Goal: Book appointment/travel/reservation

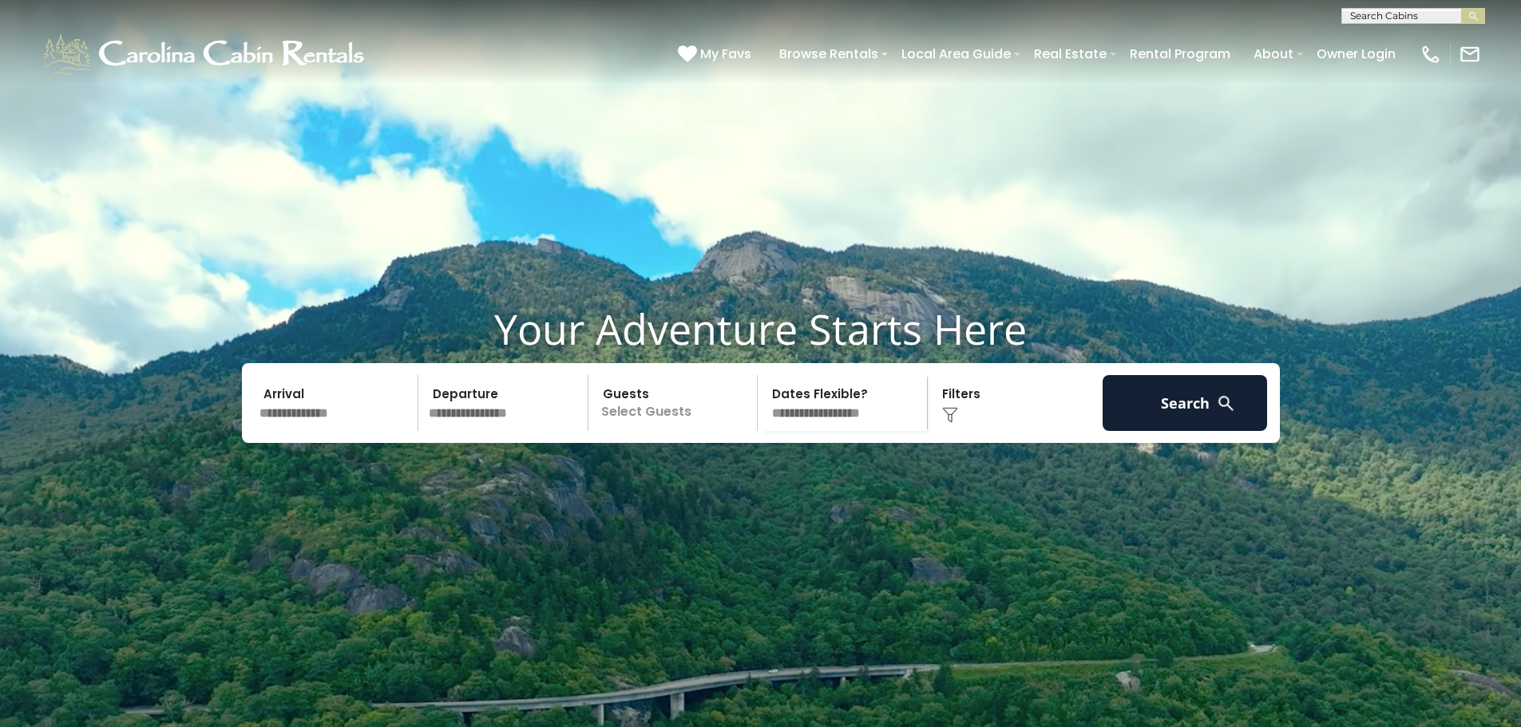
click at [288, 431] on input "text" at bounding box center [336, 403] width 165 height 56
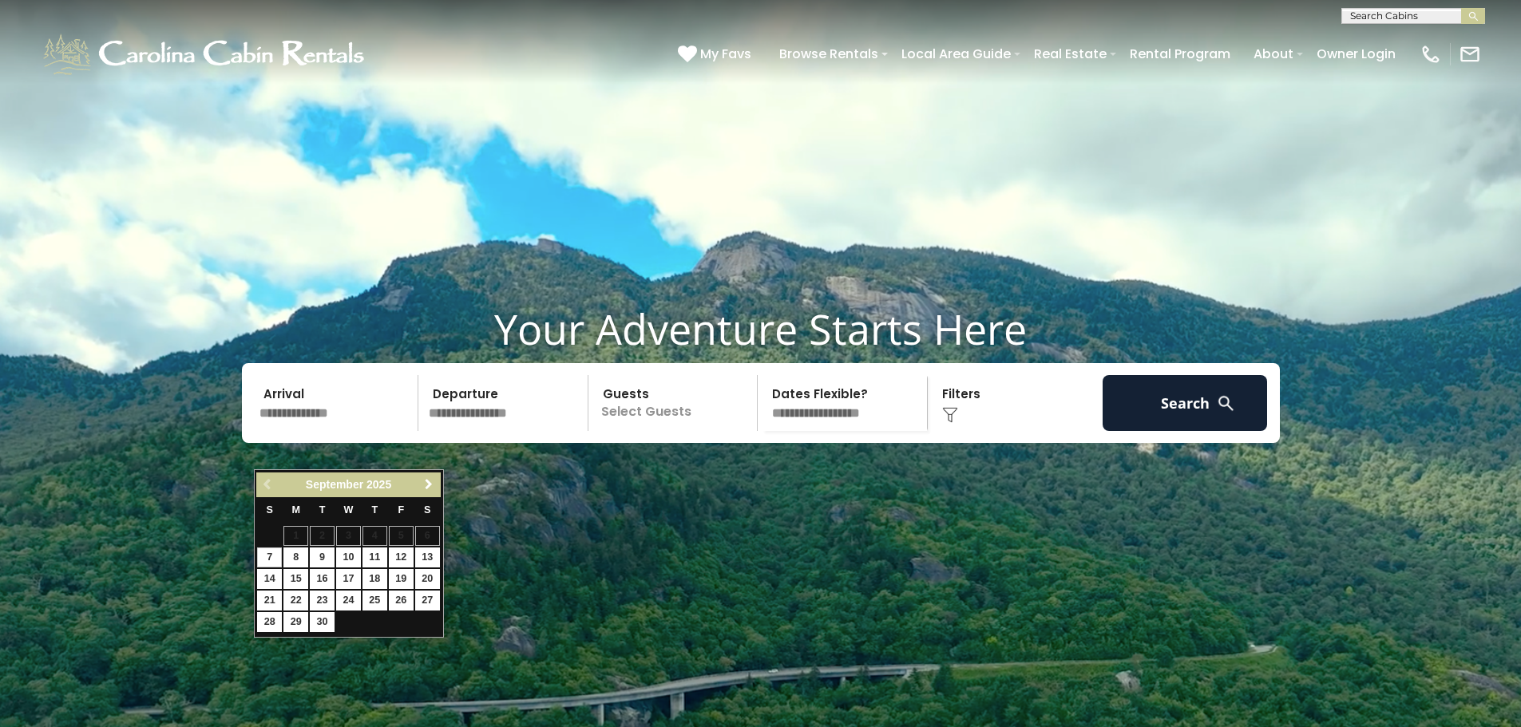
click at [427, 486] on span "Next" at bounding box center [428, 484] width 13 height 13
click at [374, 557] on link "6" at bounding box center [375, 558] width 25 height 20
type input "*******"
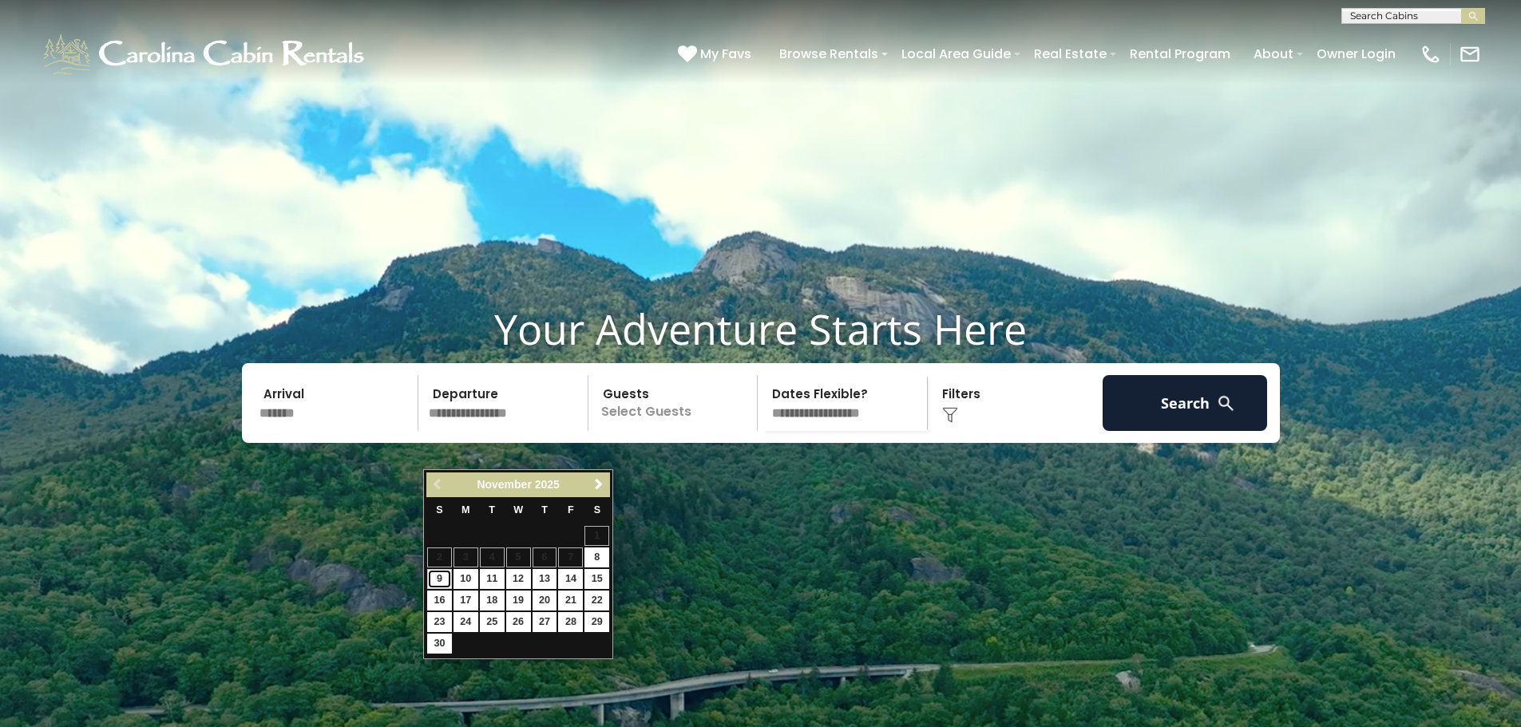
click at [440, 583] on link "9" at bounding box center [439, 579] width 25 height 20
type input "*******"
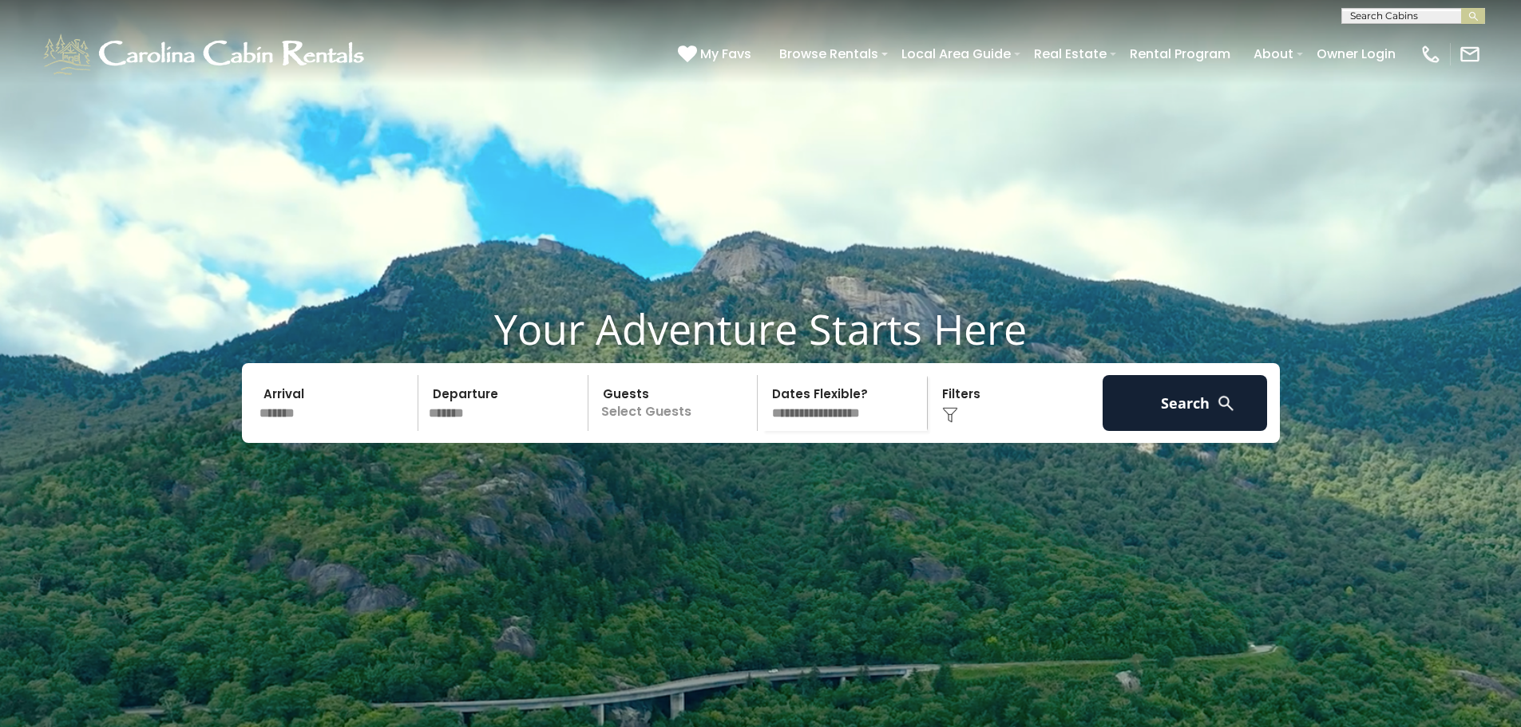
click at [630, 431] on p "Select Guests" at bounding box center [675, 403] width 164 height 56
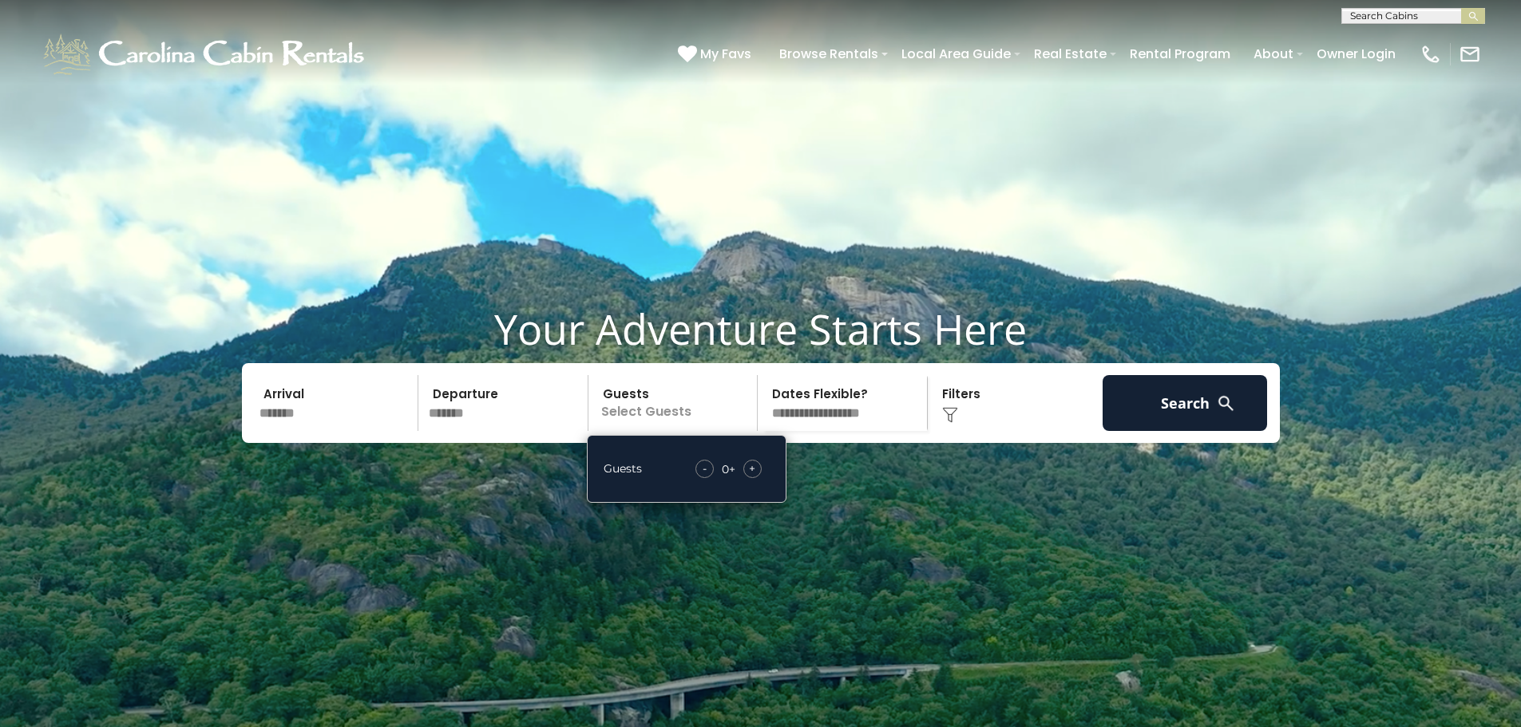
click at [755, 477] on span "+" at bounding box center [752, 469] width 6 height 16
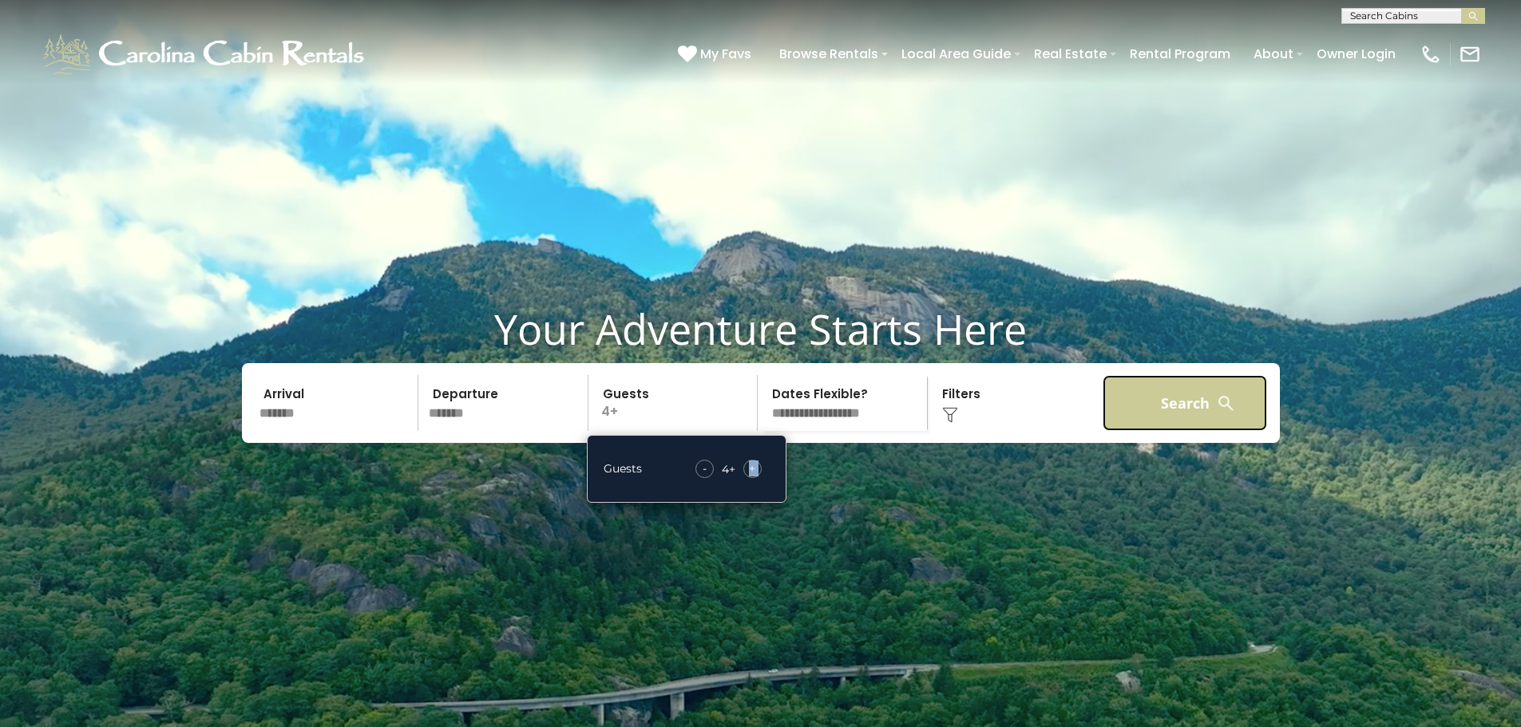
click at [1170, 431] on button "Search" at bounding box center [1185, 403] width 165 height 56
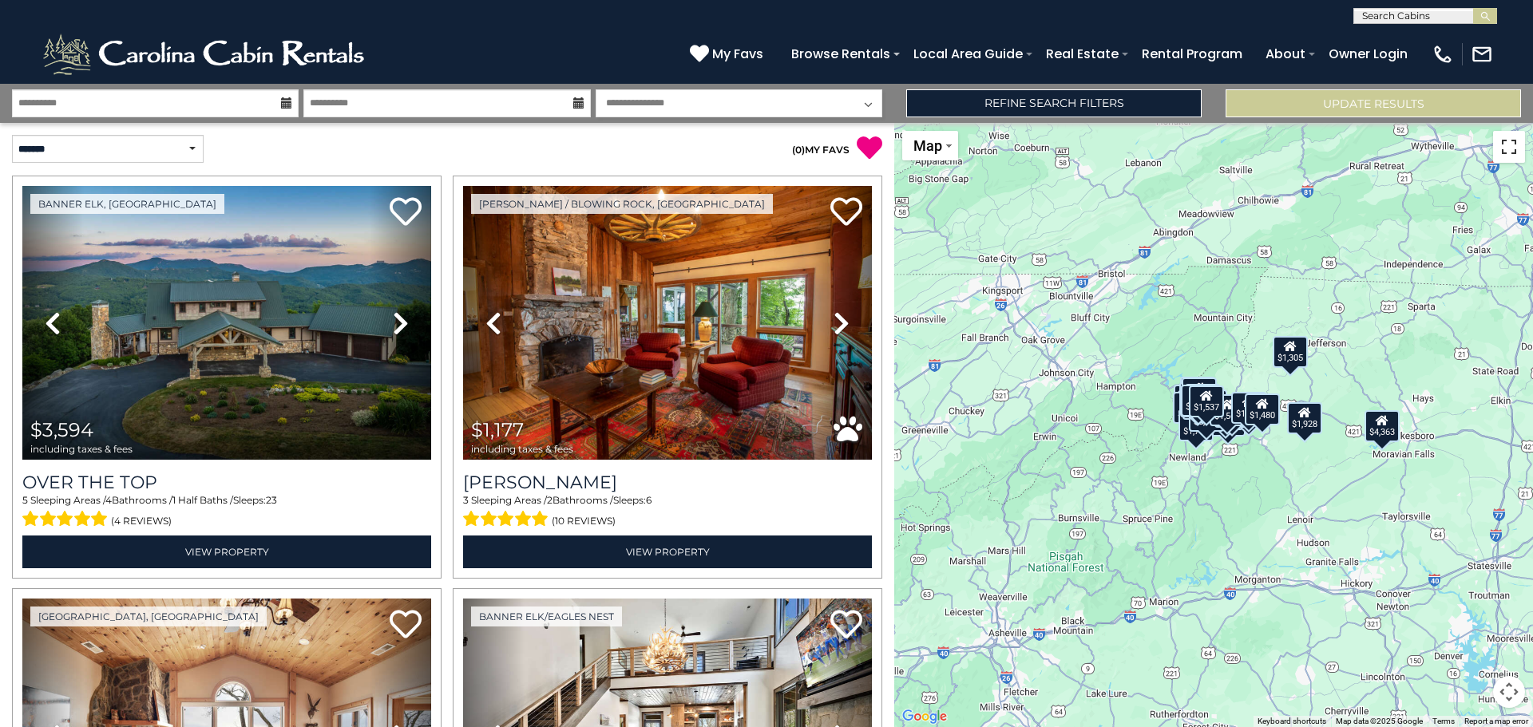
click at [1513, 147] on button "Toggle fullscreen view" at bounding box center [1509, 147] width 32 height 32
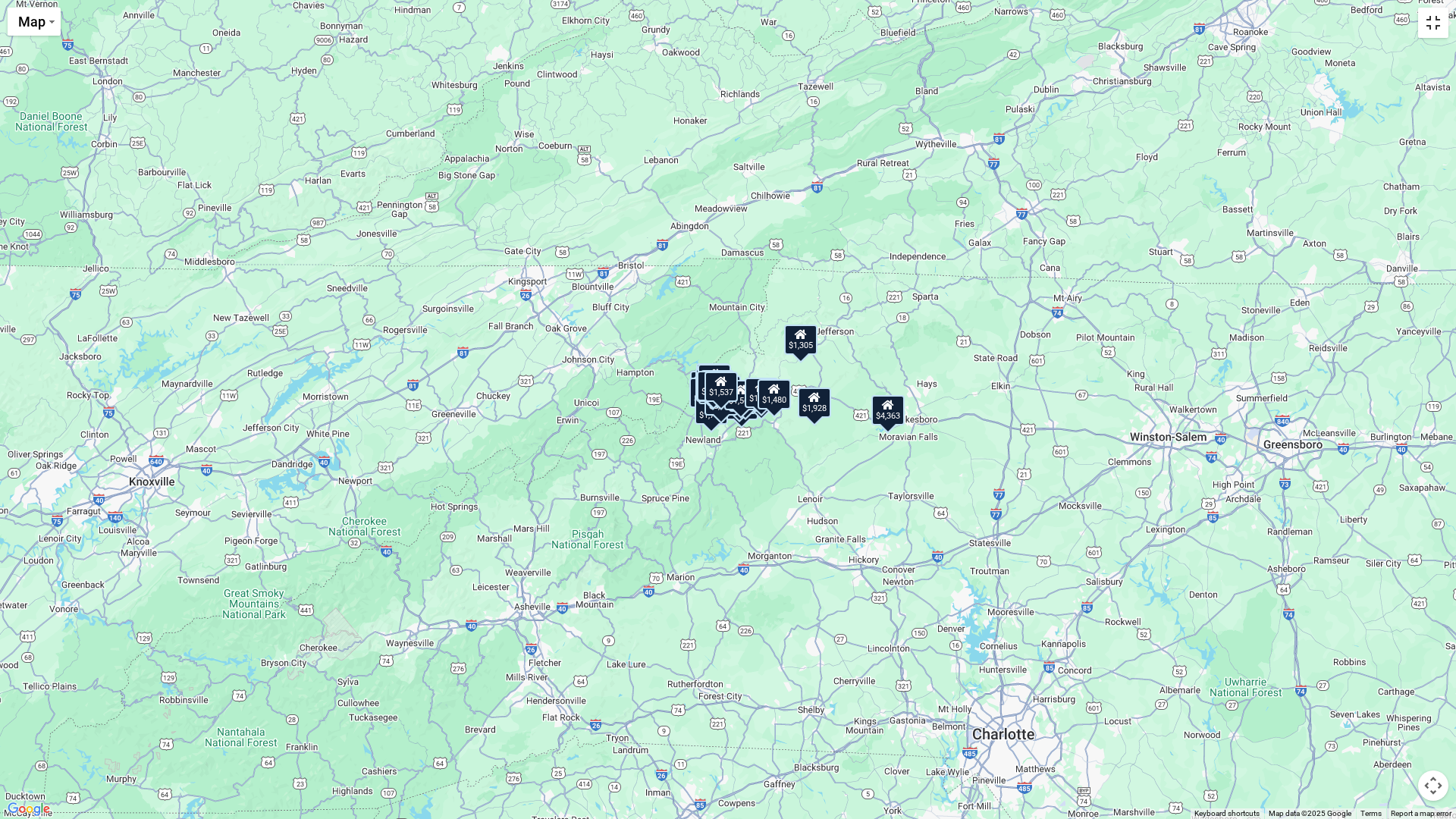
click at [1428, 21] on button "Toggle fullscreen view" at bounding box center [1433, 23] width 30 height 30
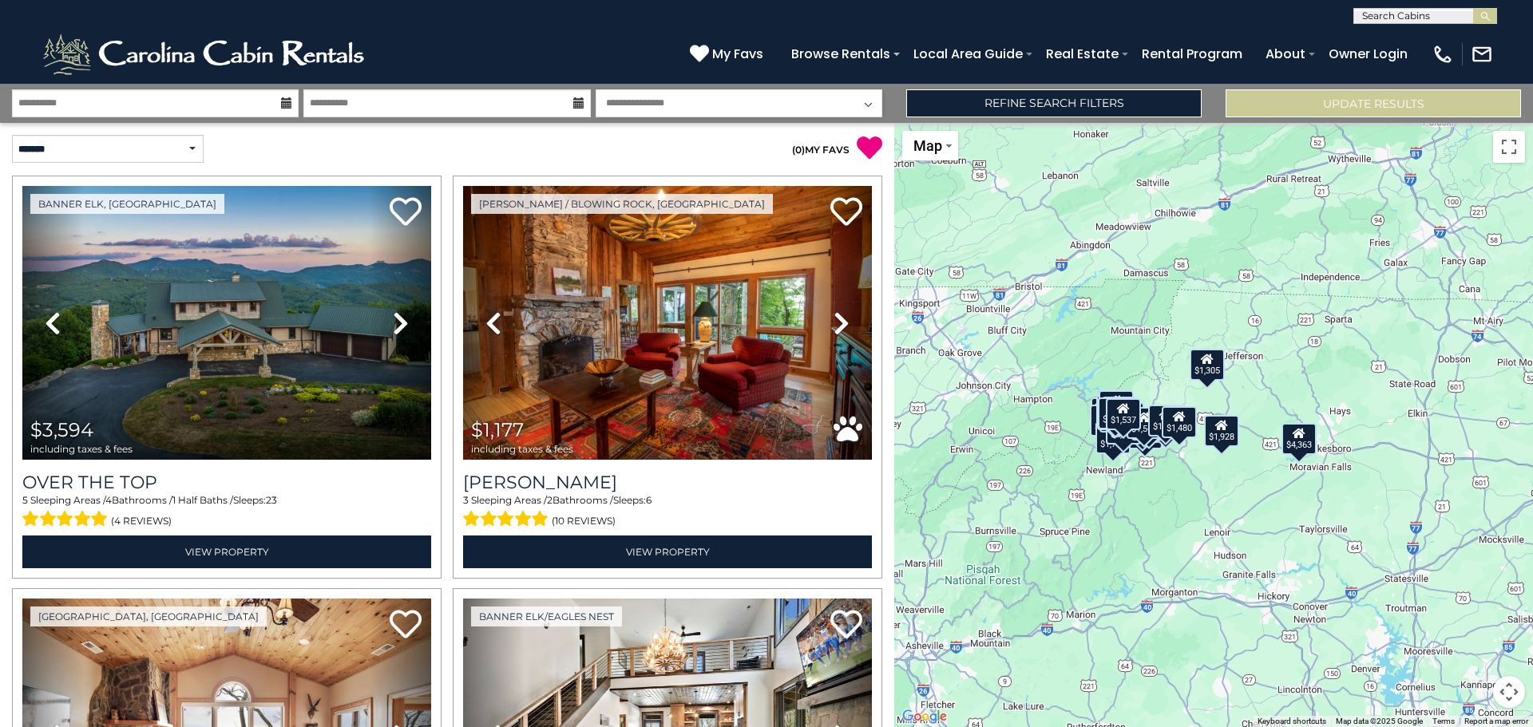
drag, startPoint x: 1253, startPoint y: 382, endPoint x: 1168, endPoint y: 394, distance: 85.5
click at [1168, 394] on div "$3,594 $1,177 $2,252 $2,235 $3,097 $2,426 $1,928 $2,842 $2,227 $4,363 $1,673 $1…" at bounding box center [1213, 425] width 639 height 604
click at [1199, 398] on div "$3,594 $1,177 $2,252 $2,235 $3,097 $2,426 $1,928 $2,842 $2,227 $4,363 $1,673 $1…" at bounding box center [1213, 425] width 639 height 604
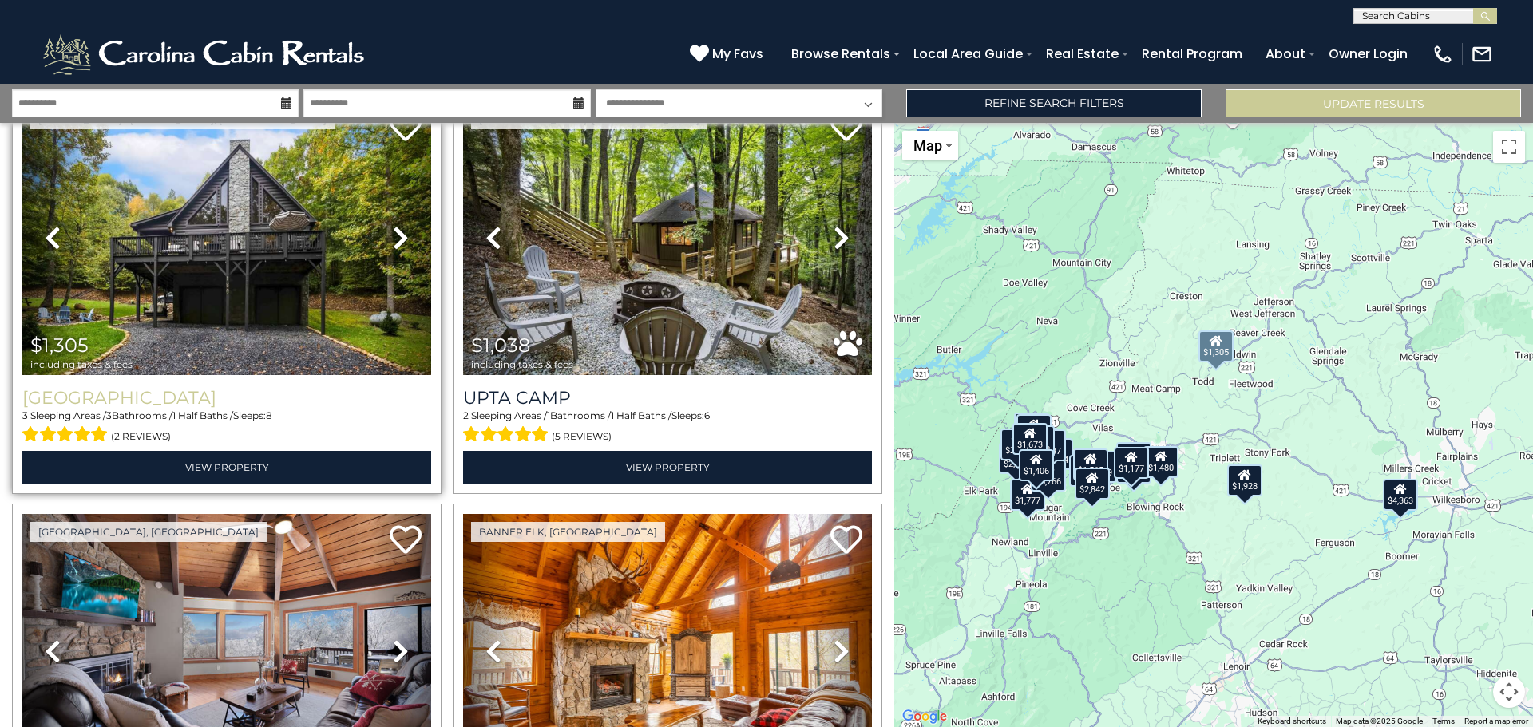
scroll to position [2635, 0]
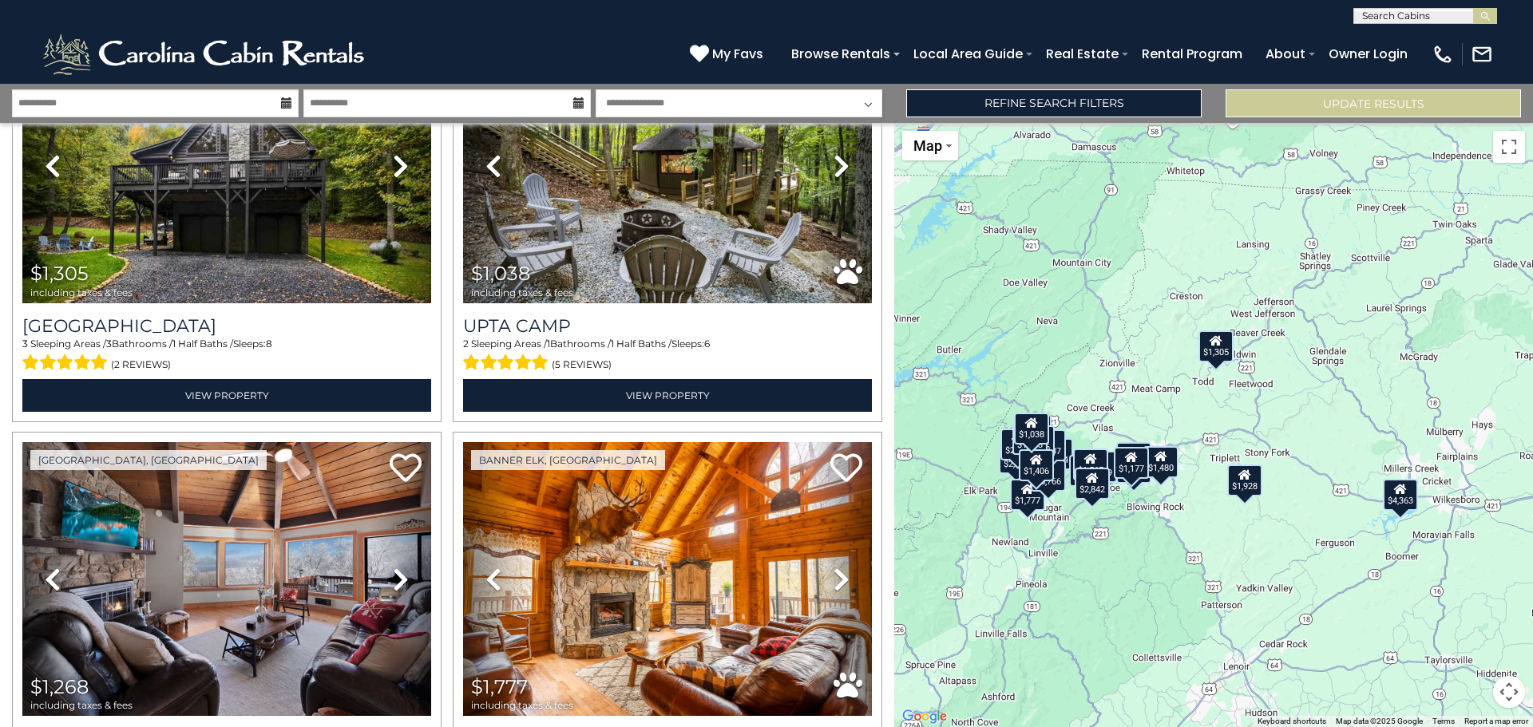
click at [1194, 381] on div "$3,594 $1,177 $2,252 $2,235 $3,097 $2,426 $1,928 $2,842 $2,227 $4,363 $1,673 $1…" at bounding box center [1213, 425] width 639 height 604
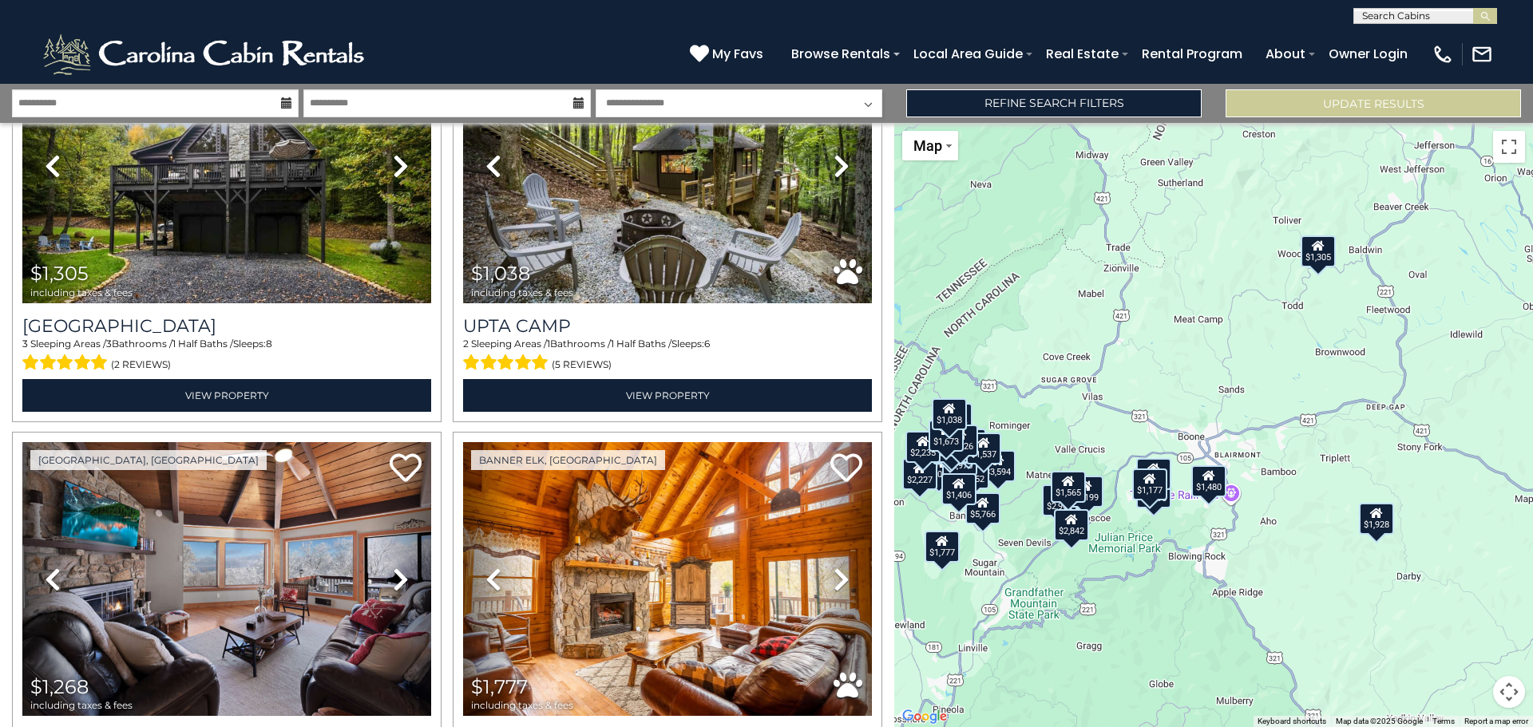
drag, startPoint x: 1174, startPoint y: 434, endPoint x: 1253, endPoint y: 355, distance: 111.8
click at [1253, 355] on div "$3,594 $1,177 $2,252 $2,235 $3,097 $2,426 $1,928 $2,842 $2,227 $4,363 $1,673 $1…" at bounding box center [1213, 425] width 639 height 604
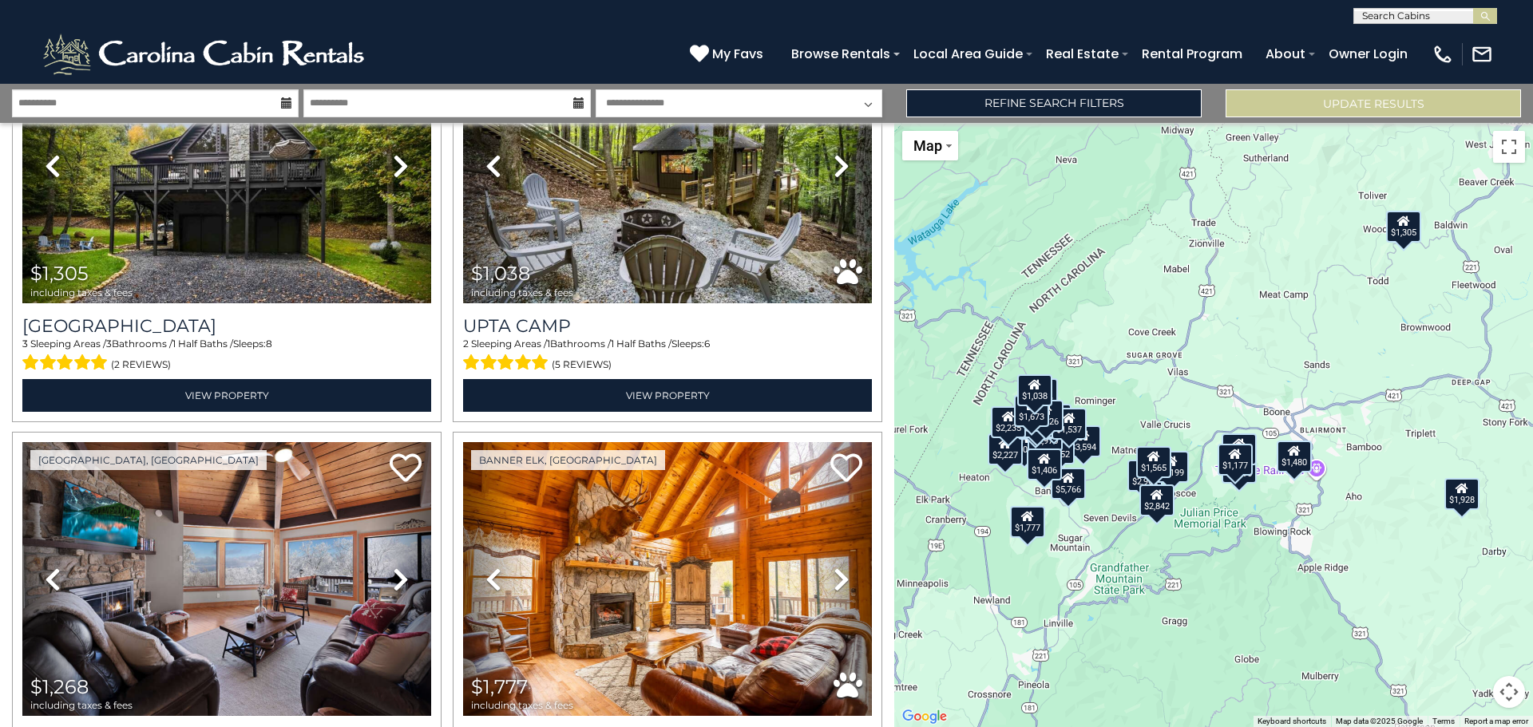
drag, startPoint x: 1157, startPoint y: 372, endPoint x: 1246, endPoint y: 347, distance: 92.8
click at [1246, 347] on div "$3,594 $1,177 $2,252 $2,235 $3,097 $2,426 $1,928 $2,842 $2,227 $4,363 $1,673 $1…" at bounding box center [1213, 425] width 639 height 604
click at [1250, 415] on div "$3,594 $1,177 $2,252 $2,235 $3,097 $2,426 $1,928 $2,842 $2,227 $4,363 $1,673 $1…" at bounding box center [1213, 425] width 639 height 604
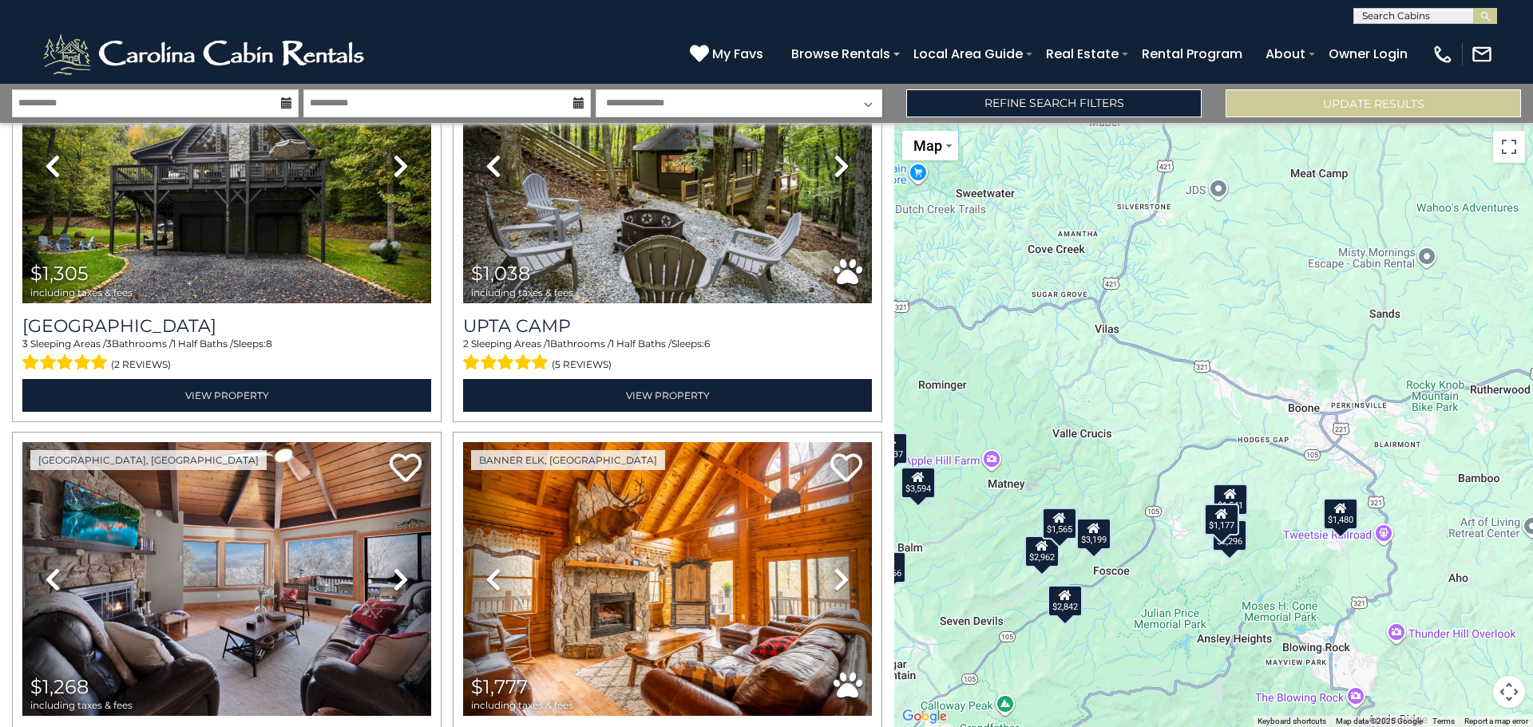
click at [1250, 415] on div "$3,594 $1,177 $2,252 $2,235 $3,097 $2,426 $1,928 $2,842 $2,227 $4,363 $1,673 $1…" at bounding box center [1213, 425] width 639 height 604
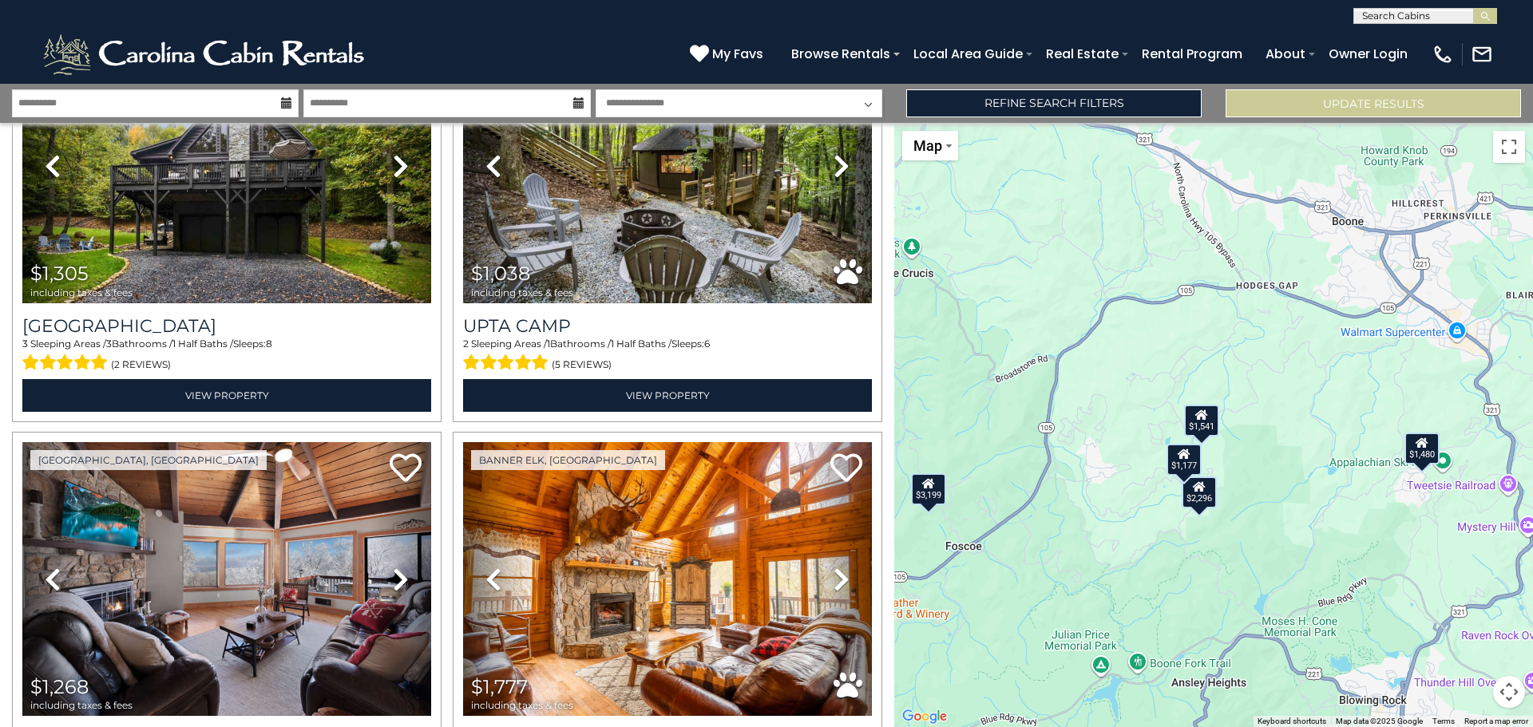
drag, startPoint x: 1218, startPoint y: 440, endPoint x: 1205, endPoint y: 259, distance: 181.8
click at [1205, 259] on div "$3,594 $1,177 $2,252 $2,235 $3,097 $2,426 $1,928 $2,842 $2,227 $4,363 $1,673 $1…" at bounding box center [1213, 425] width 639 height 604
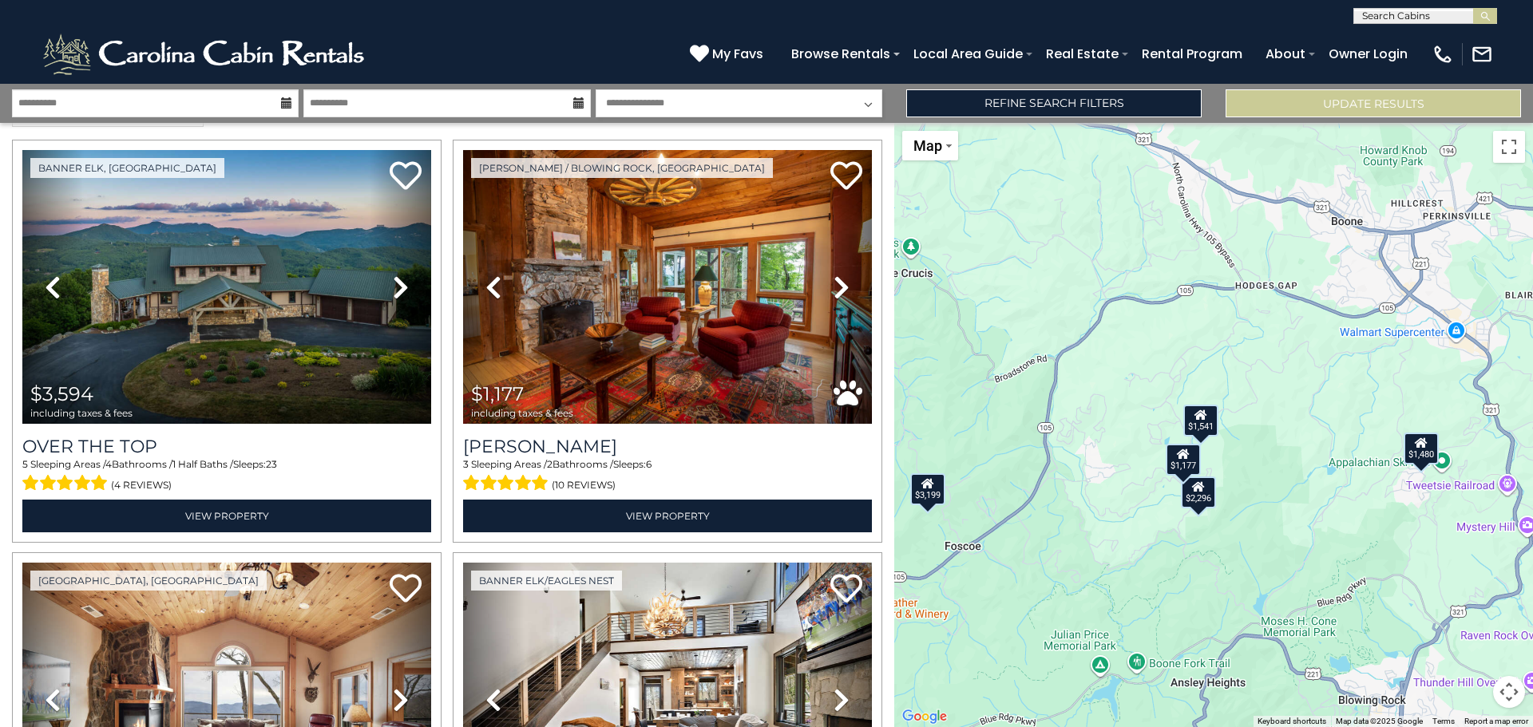
scroll to position [0, 0]
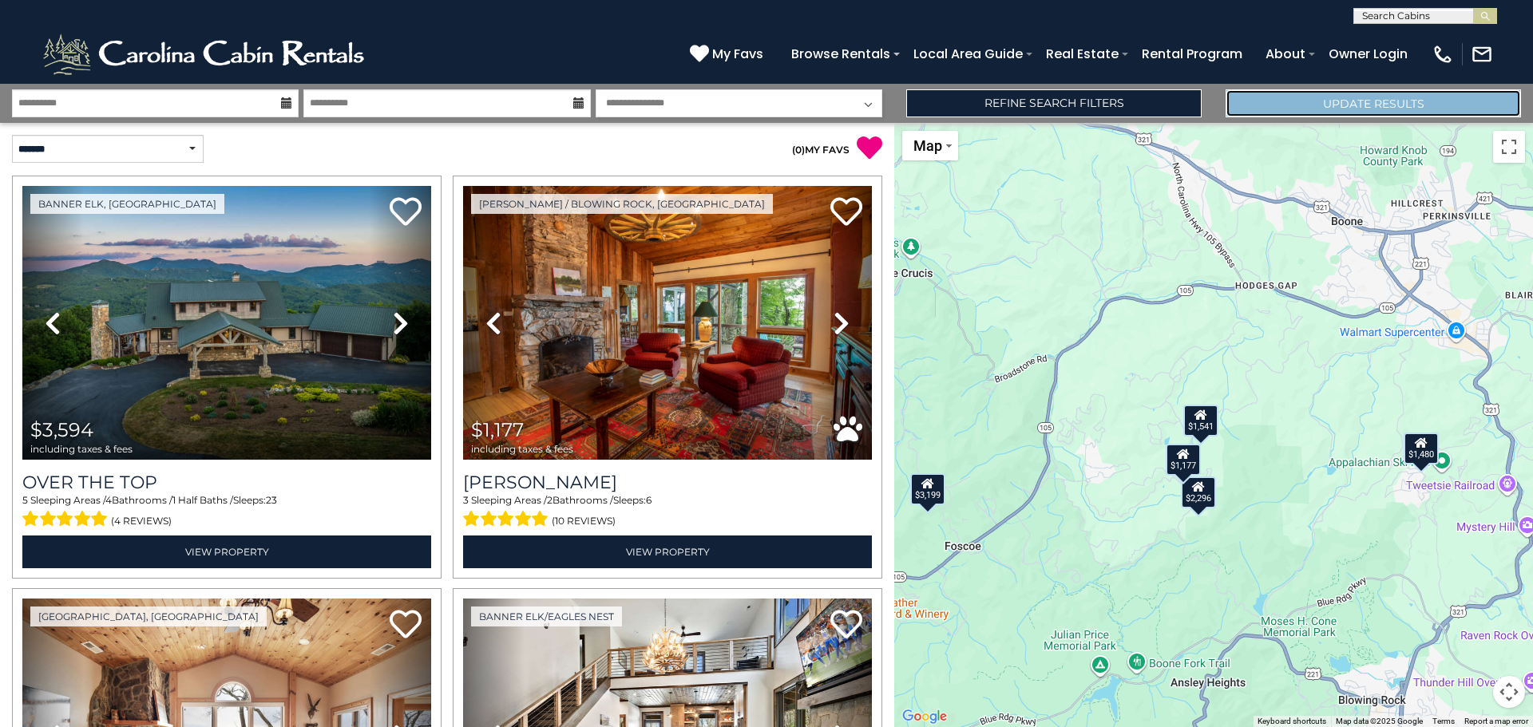
click at [1382, 107] on button "Update Results" at bounding box center [1373, 103] width 295 height 28
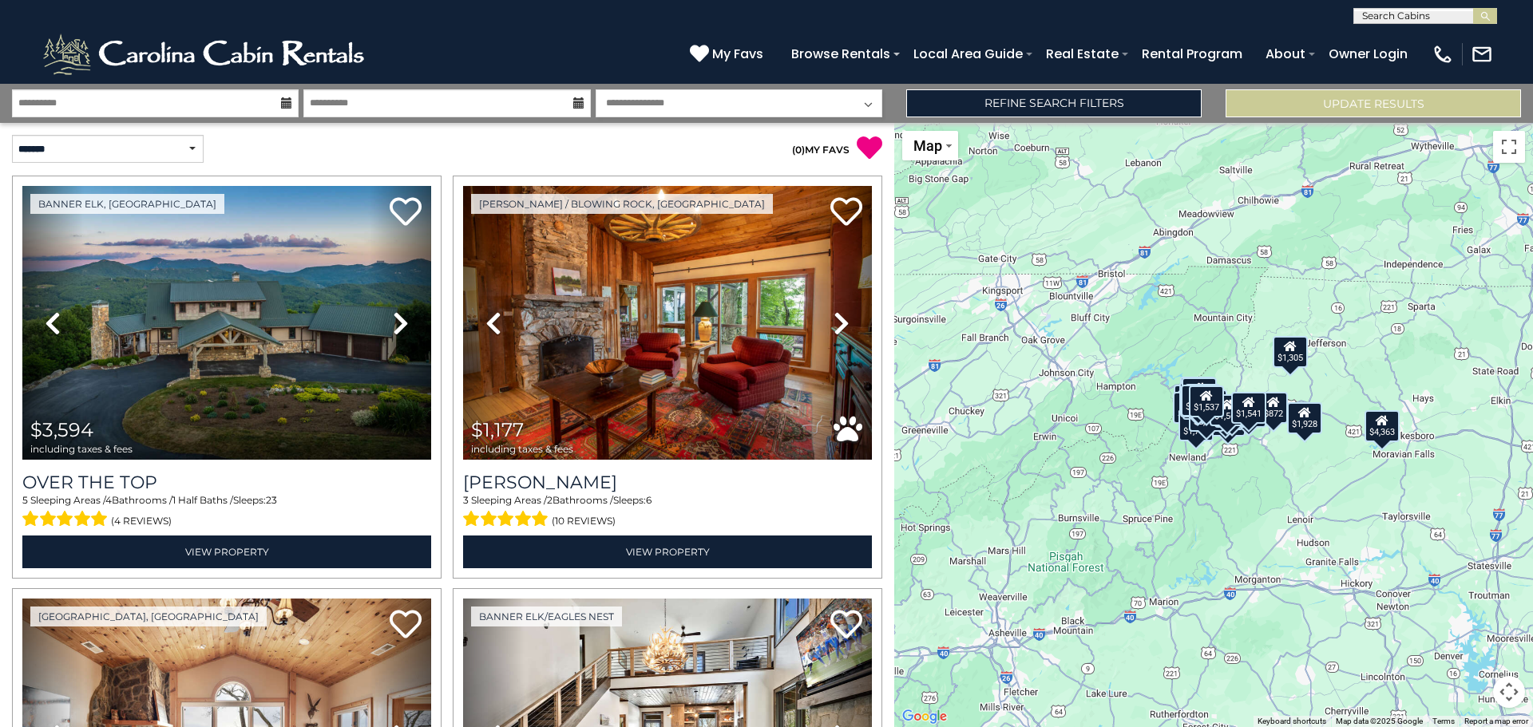
click at [1275, 384] on div "$3,594 $1,177 $2,252 $2,235 $3,097 $2,426 $1,928 $2,842 $2,227 $4,363 $1,673 $1…" at bounding box center [1213, 425] width 639 height 604
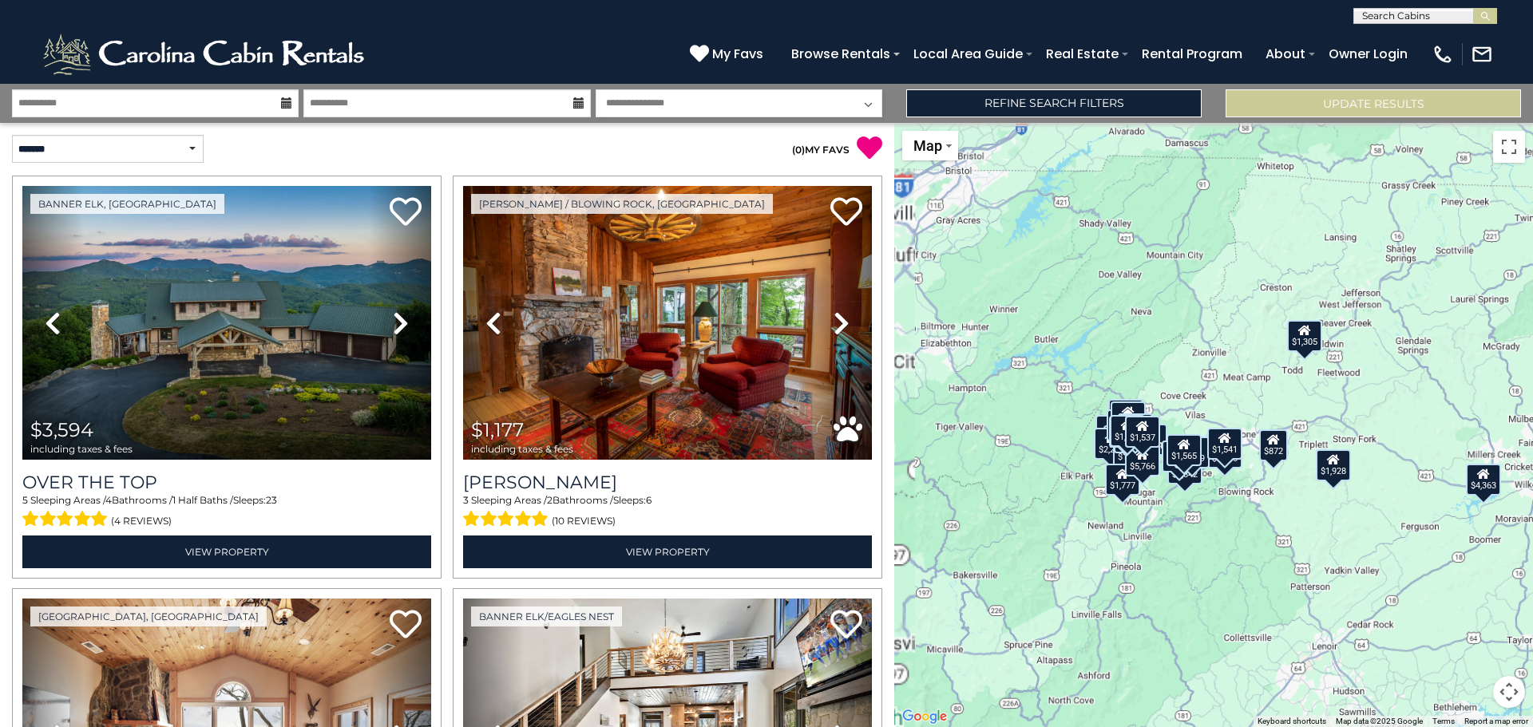
click at [1275, 384] on div "$3,594 $1,177 $2,252 $2,235 $3,097 $2,426 $1,928 $2,842 $2,227 $4,363 $1,673 $1…" at bounding box center [1213, 425] width 639 height 604
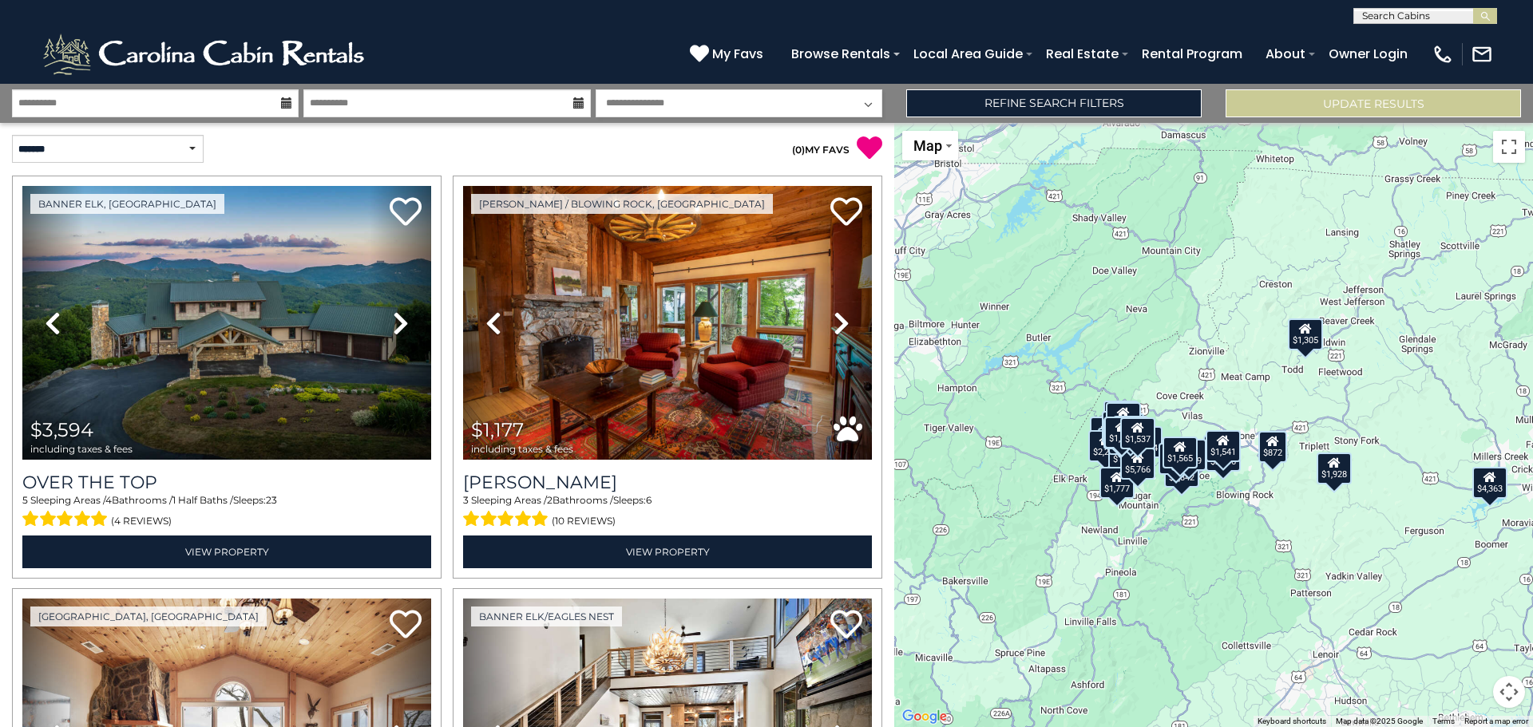
click at [1275, 384] on div "$3,594 $1,177 $2,252 $2,235 $3,097 $2,426 $1,928 $2,842 $2,227 $4,363 $1,673 $1…" at bounding box center [1213, 425] width 639 height 604
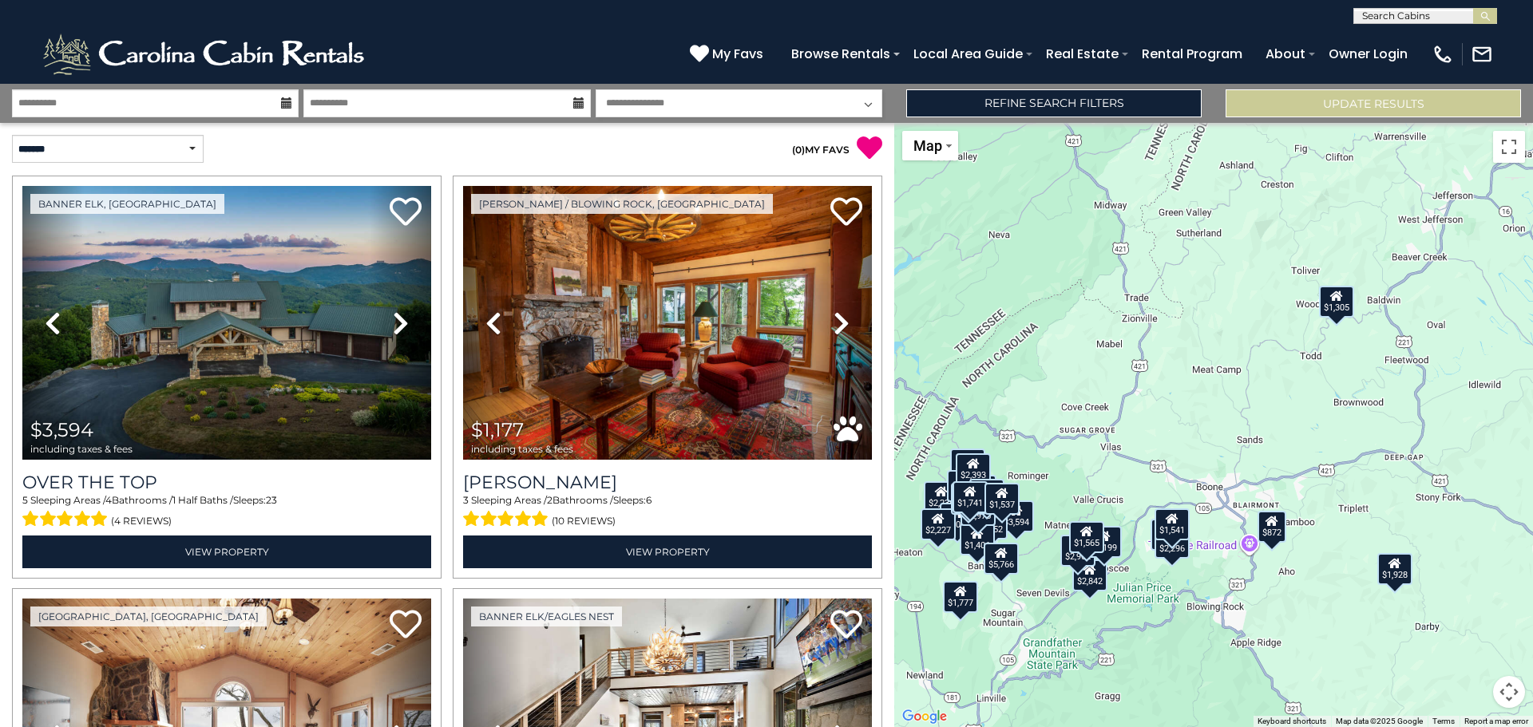
click at [1275, 384] on div "$3,594 $1,177 $2,252 $2,235 $3,097 $2,426 $1,928 $2,842 $2,227 $4,363 $1,673 $1…" at bounding box center [1213, 425] width 639 height 604
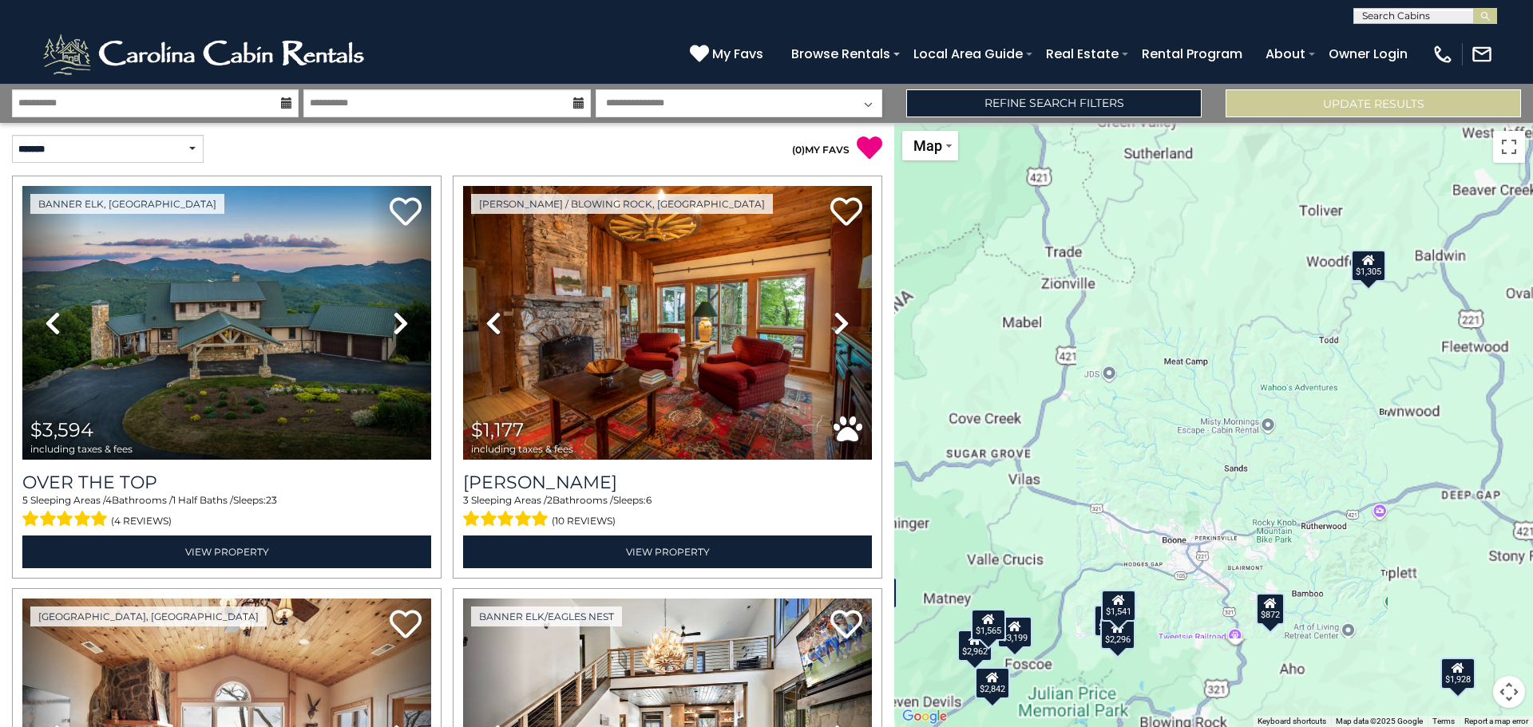
click at [1275, 384] on div "$3,594 $1,177 $2,252 $2,235 $3,097 $2,426 $1,928 $2,842 $2,227 $4,363 $1,673 $1…" at bounding box center [1213, 425] width 639 height 604
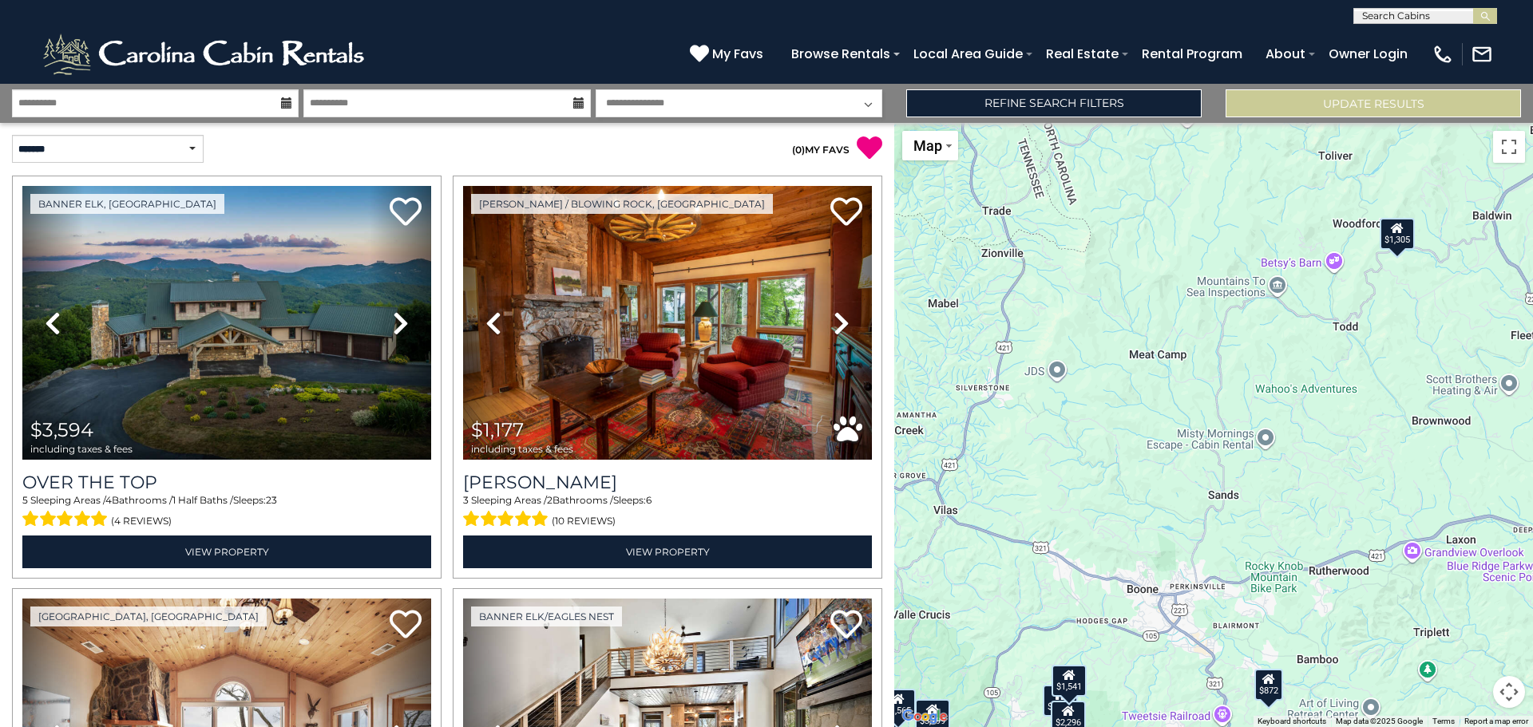
click at [1275, 384] on div "$3,594 $1,177 $2,252 $2,235 $3,097 $2,426 $1,928 $2,842 $2,227 $4,363 $1,673 $1…" at bounding box center [1213, 425] width 639 height 604
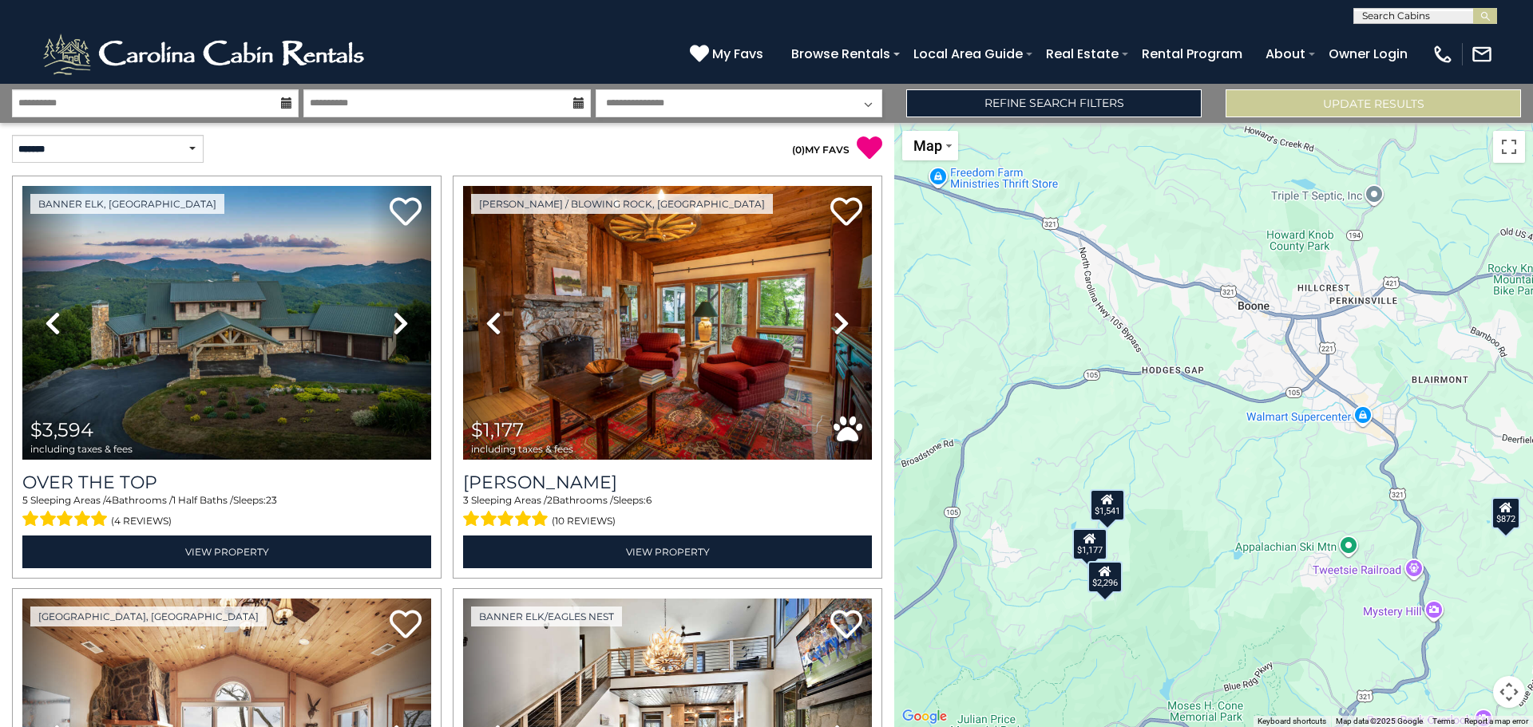
drag, startPoint x: 1120, startPoint y: 577, endPoint x: 1366, endPoint y: 85, distance: 549.9
click at [1366, 85] on div "**********" at bounding box center [766, 406] width 1533 height 644
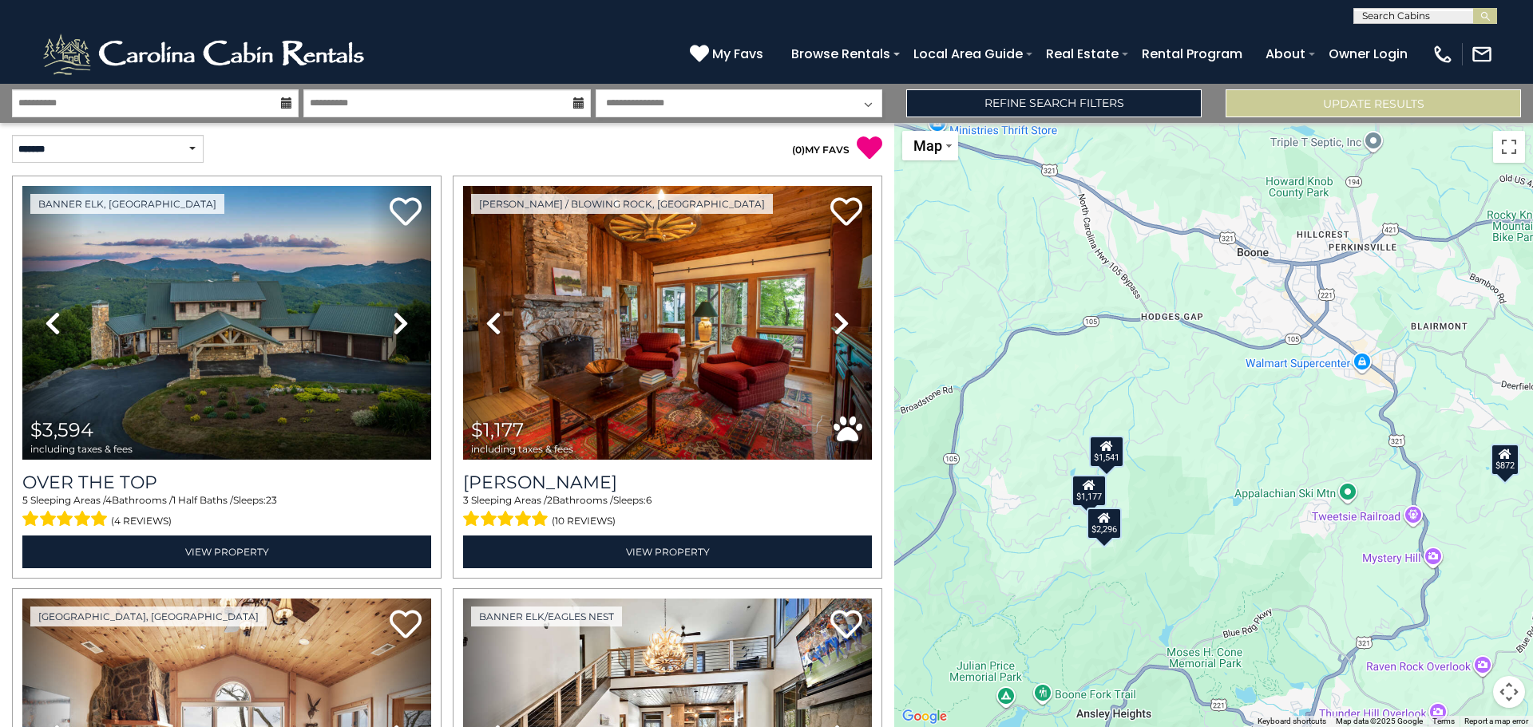
drag, startPoint x: 1252, startPoint y: 243, endPoint x: 1250, endPoint y: 192, distance: 51.1
click at [1250, 192] on div "$3,594 $1,177 $2,252 $2,235 $3,097 $2,426 $1,928 $2,842 $2,227 $4,363 $1,673 $1…" at bounding box center [1213, 425] width 639 height 604
click at [1105, 454] on div "$1,541" at bounding box center [1107, 451] width 35 height 32
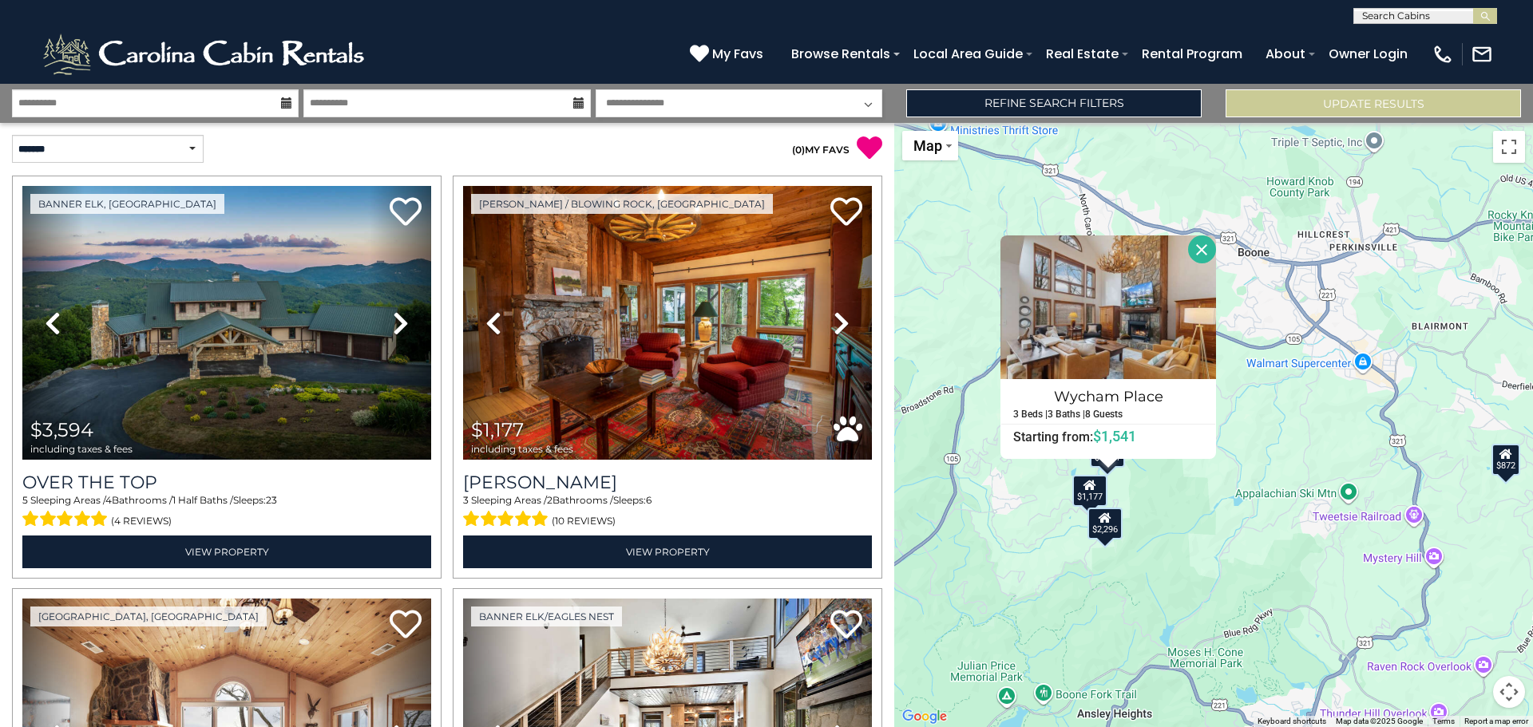
click at [1104, 501] on div "$1,177" at bounding box center [1089, 491] width 35 height 32
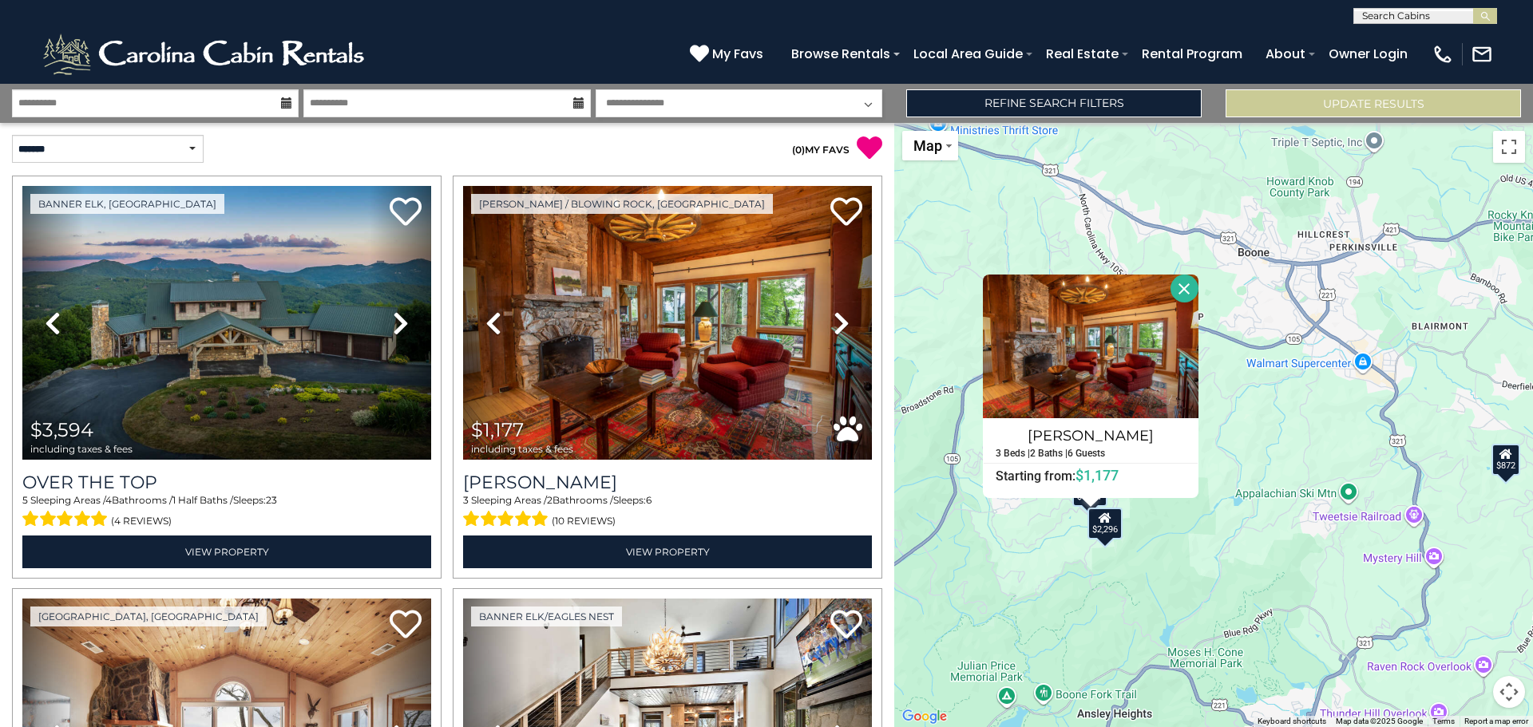
click at [1104, 540] on div "$2,296" at bounding box center [1105, 524] width 35 height 32
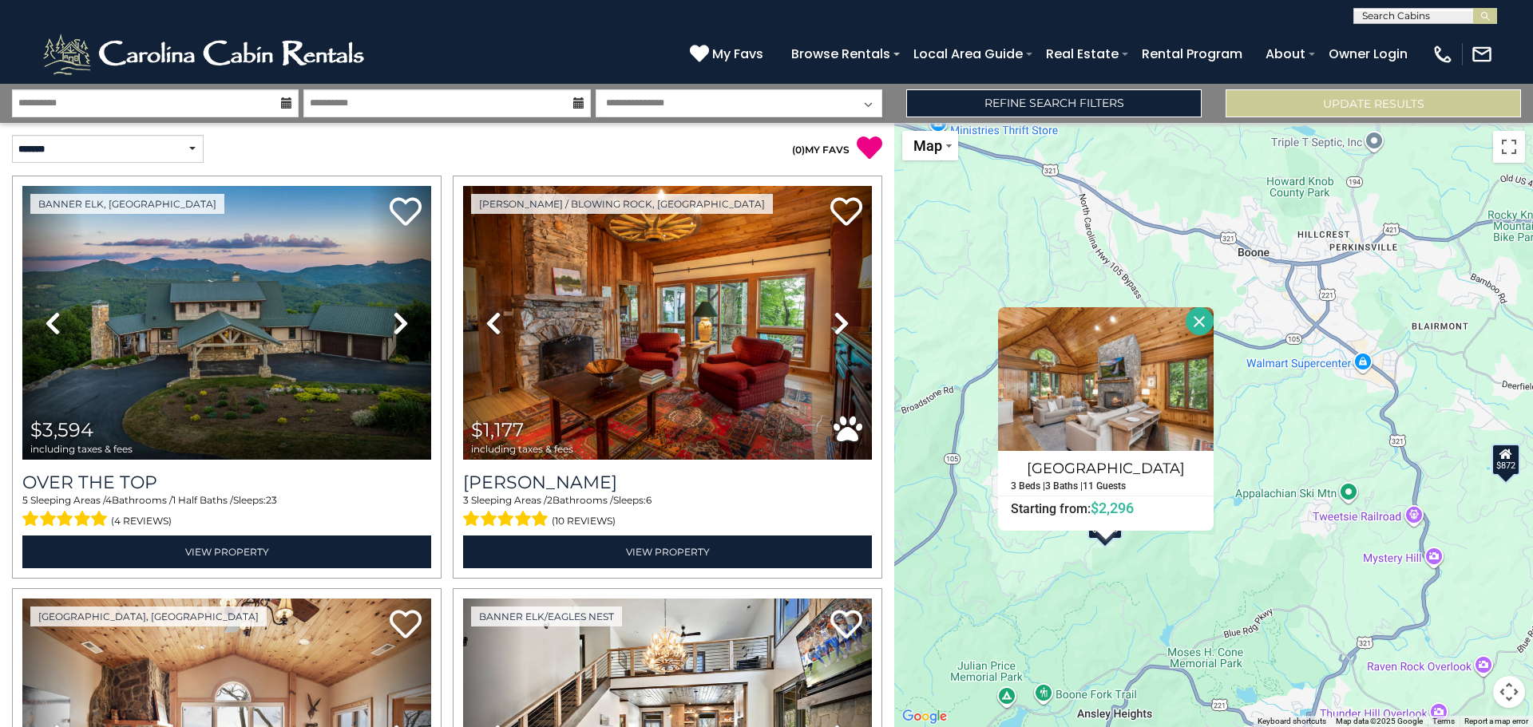
click at [1496, 473] on div "$872" at bounding box center [1506, 459] width 29 height 32
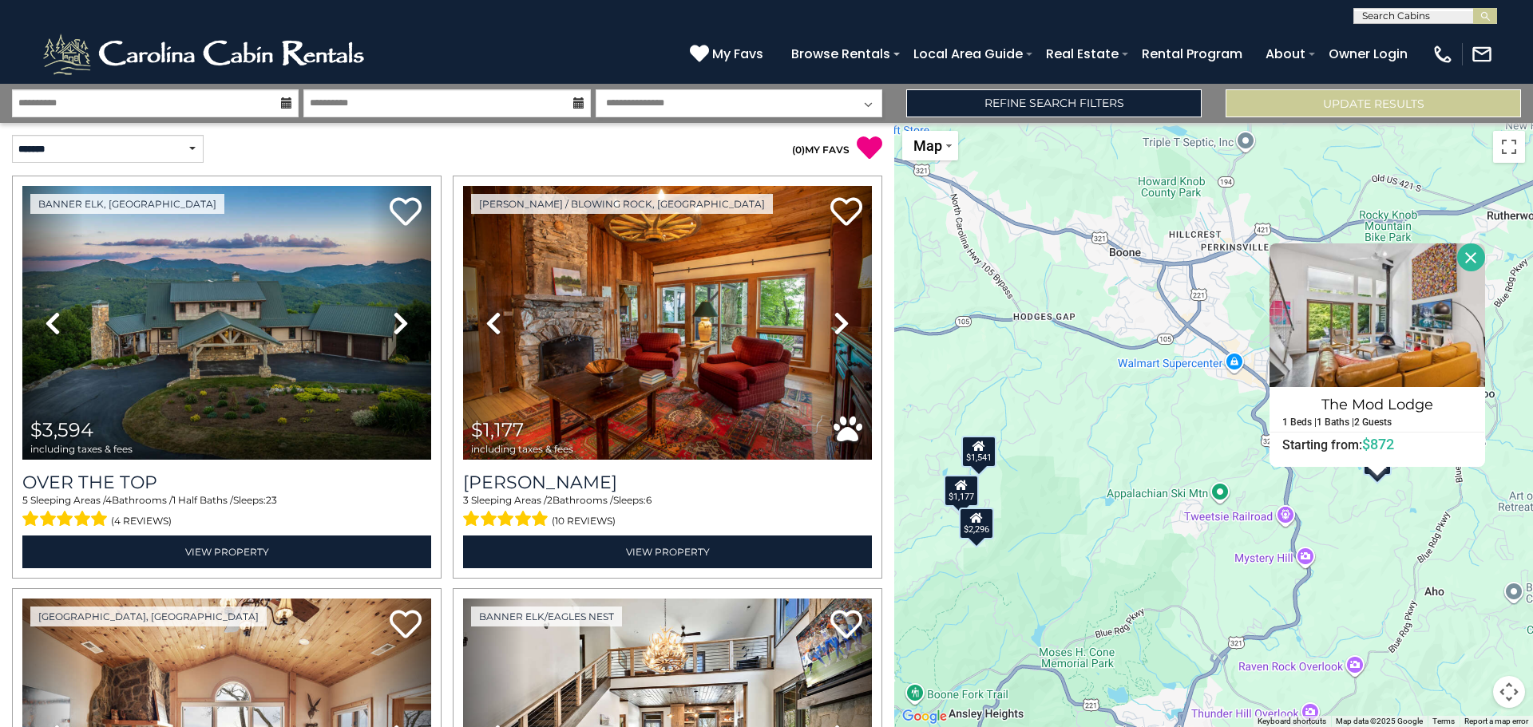
drag, startPoint x: 1189, startPoint y: 410, endPoint x: 1181, endPoint y: 417, distance: 10.2
click at [1181, 417] on div "$3,594 $1,177 $2,252 $2,235 $3,097 $2,426 $1,928 $2,842 $2,227 $4,363 $1,673 $1…" at bounding box center [1213, 425] width 639 height 604
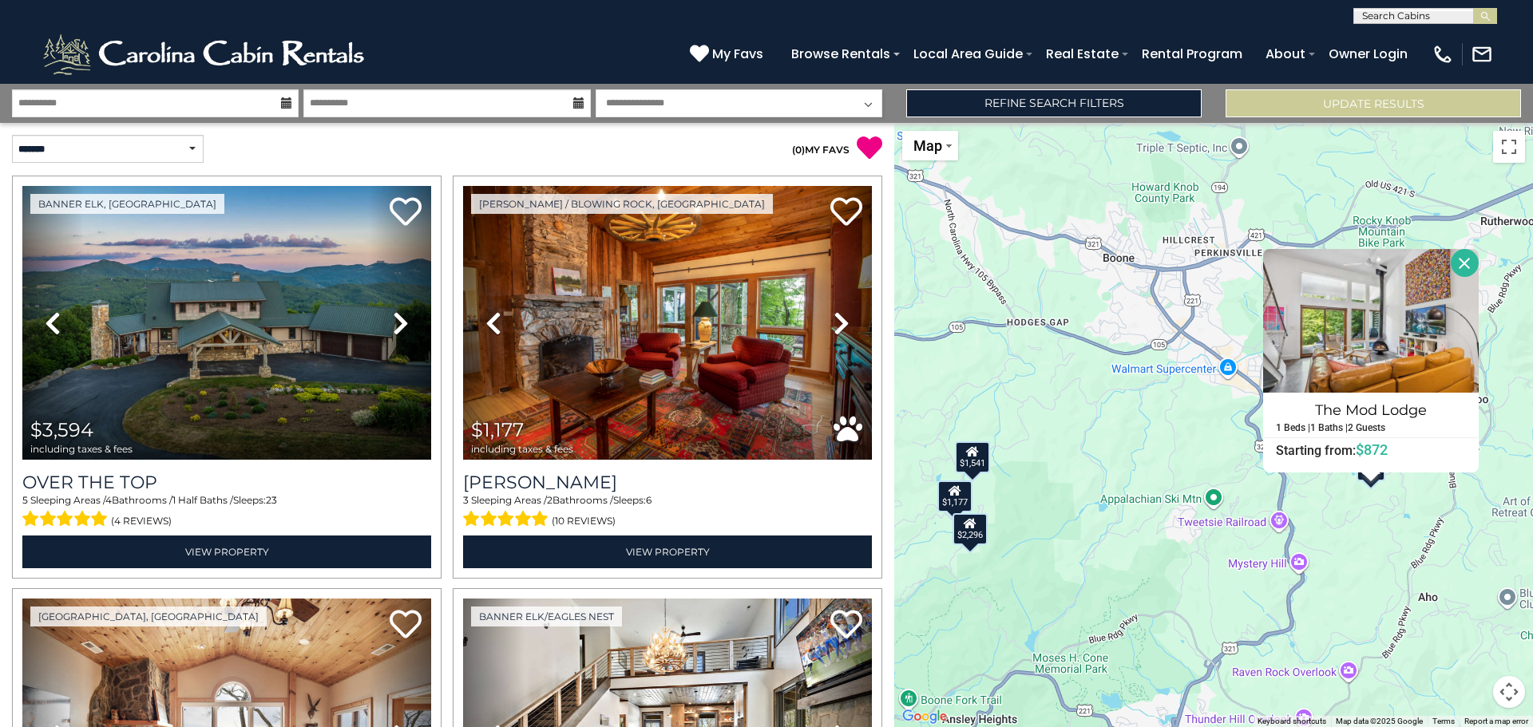
click at [1181, 415] on div "$3,594 $1,177 $2,252 $2,235 $3,097 $2,426 $1,928 $2,842 $2,227 $4,363 $1,673 $1…" at bounding box center [1213, 425] width 639 height 604
click at [1464, 260] on button "Close" at bounding box center [1465, 263] width 28 height 28
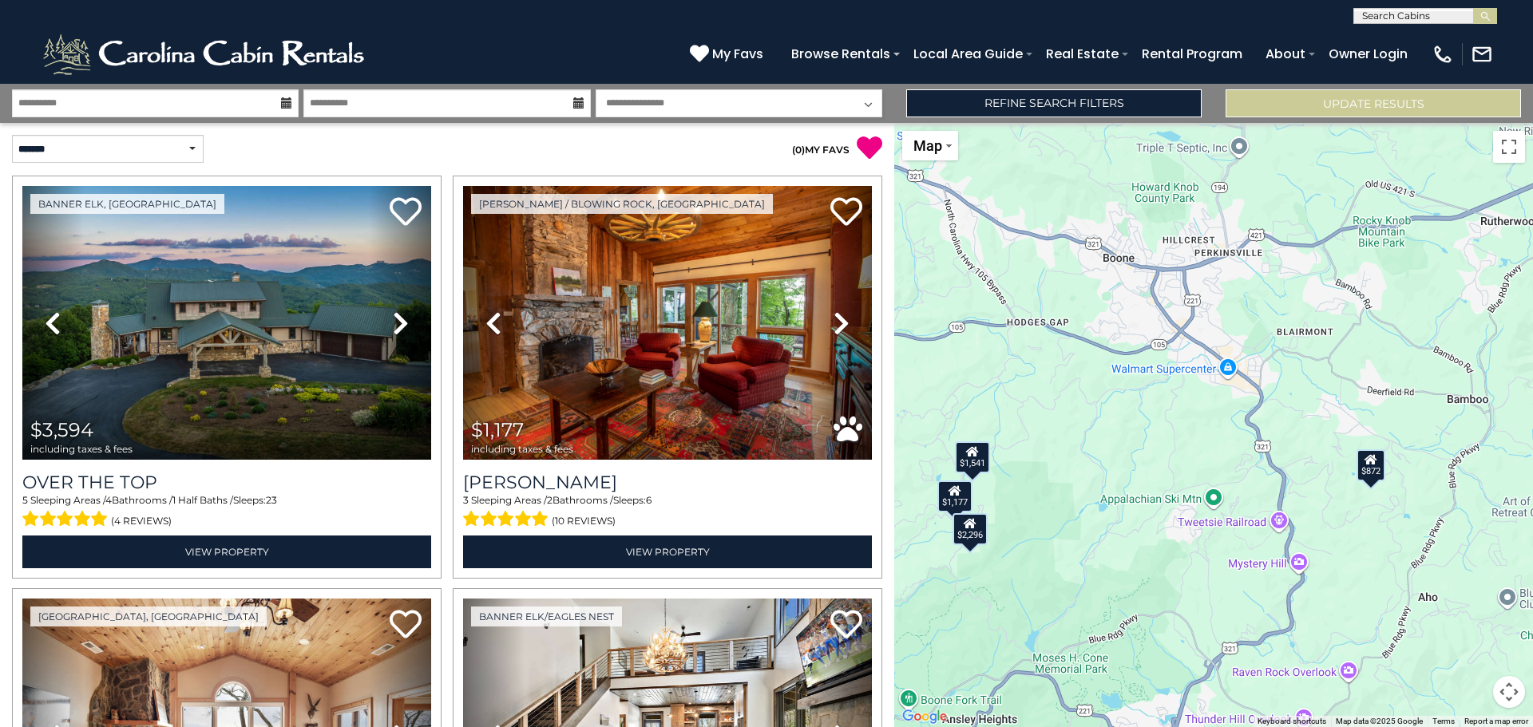
click at [1181, 374] on div "$3,594 $1,177 $2,252 $2,235 $3,097 $2,426 $1,928 $2,842 $2,227 $4,363 $1,673 $1…" at bounding box center [1213, 425] width 639 height 604
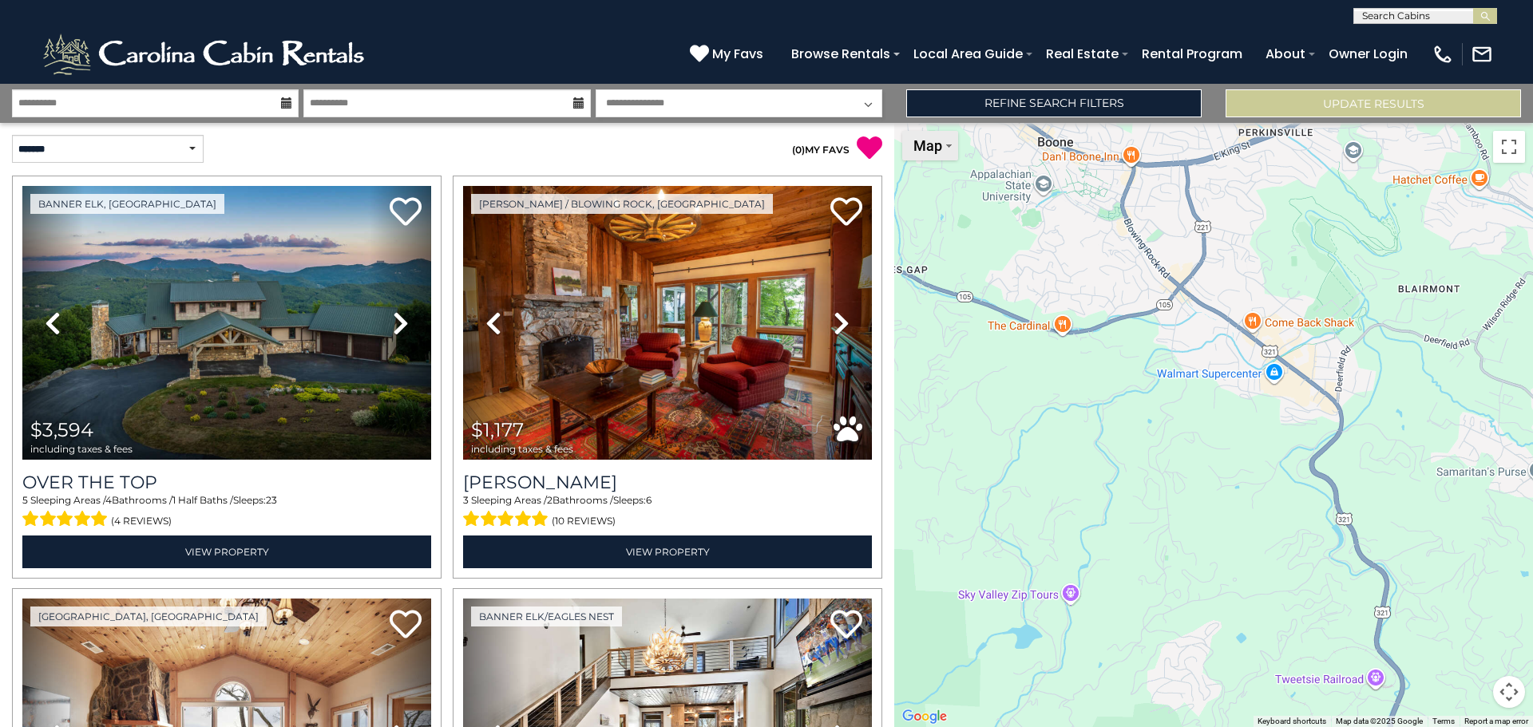
click at [952, 143] on button "Map" at bounding box center [930, 146] width 56 height 30
click at [1301, 318] on div "$3,594 $1,177 $2,252 $2,235 $3,097 $2,426 $1,928 $2,842 $2,227 $4,363 $1,673 $1…" at bounding box center [1213, 425] width 639 height 604
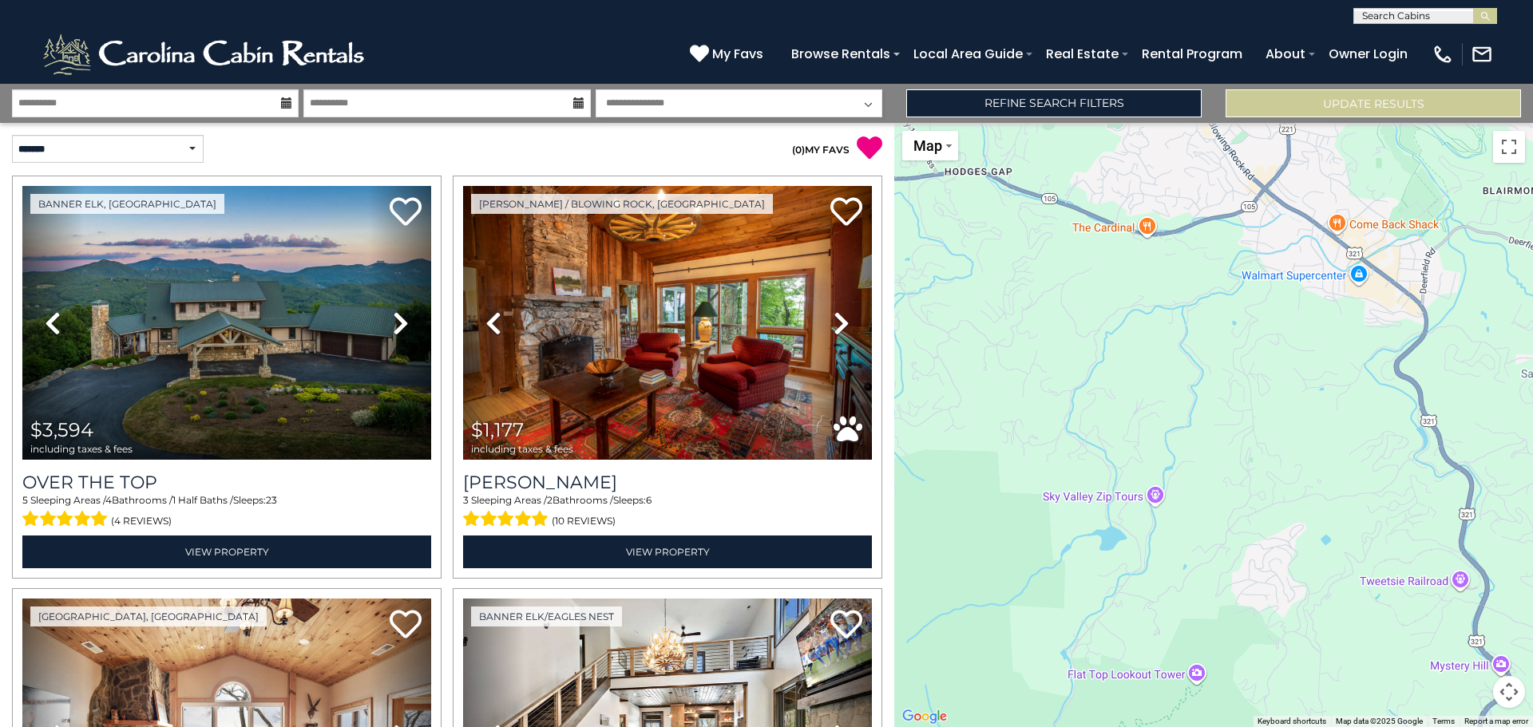
drag, startPoint x: 1195, startPoint y: 432, endPoint x: 1282, endPoint y: 329, distance: 135.4
click at [1282, 329] on div "$3,594 $1,177 $2,252 $2,235 $3,097 $2,426 $1,928 $2,842 $2,227 $4,363 $1,673 $1…" at bounding box center [1213, 425] width 639 height 604
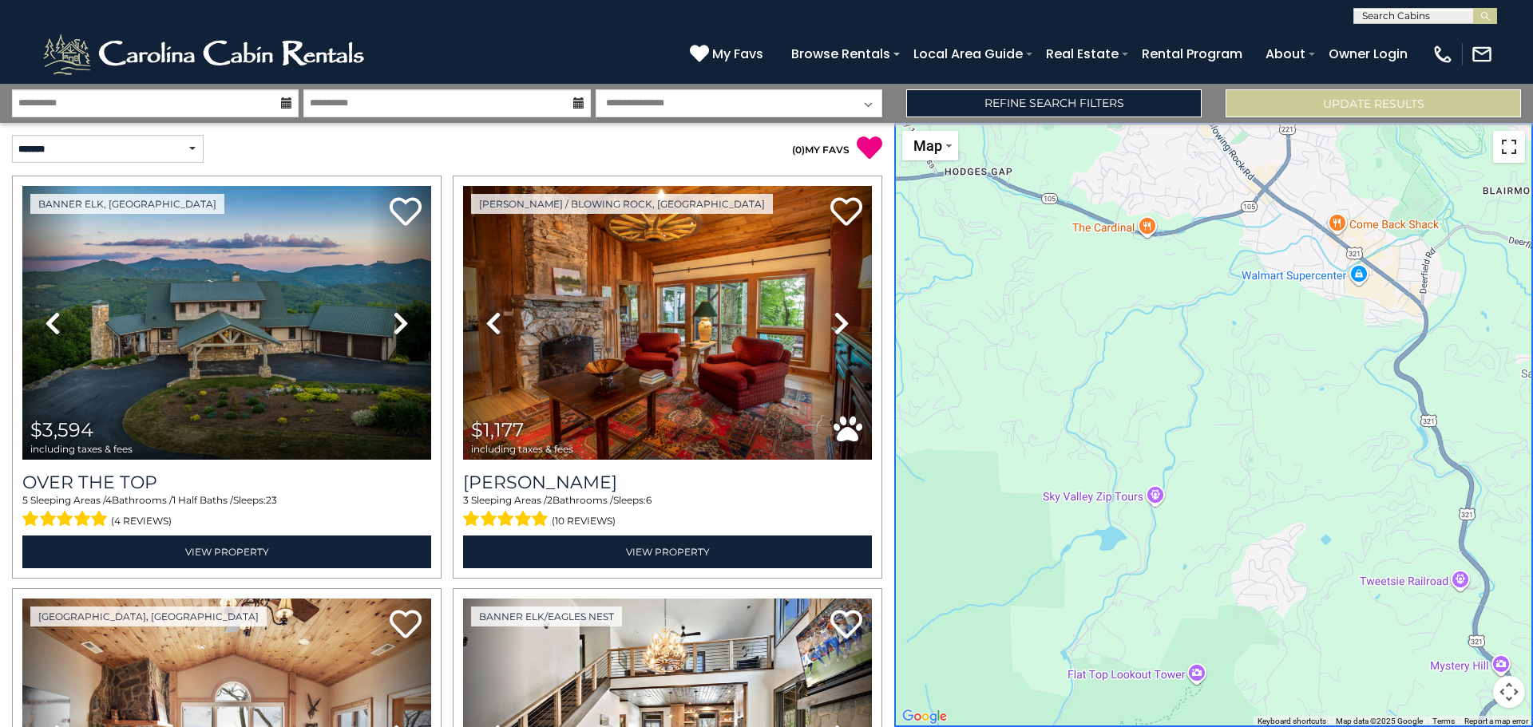
click at [1516, 151] on button "Toggle fullscreen view" at bounding box center [1509, 147] width 32 height 32
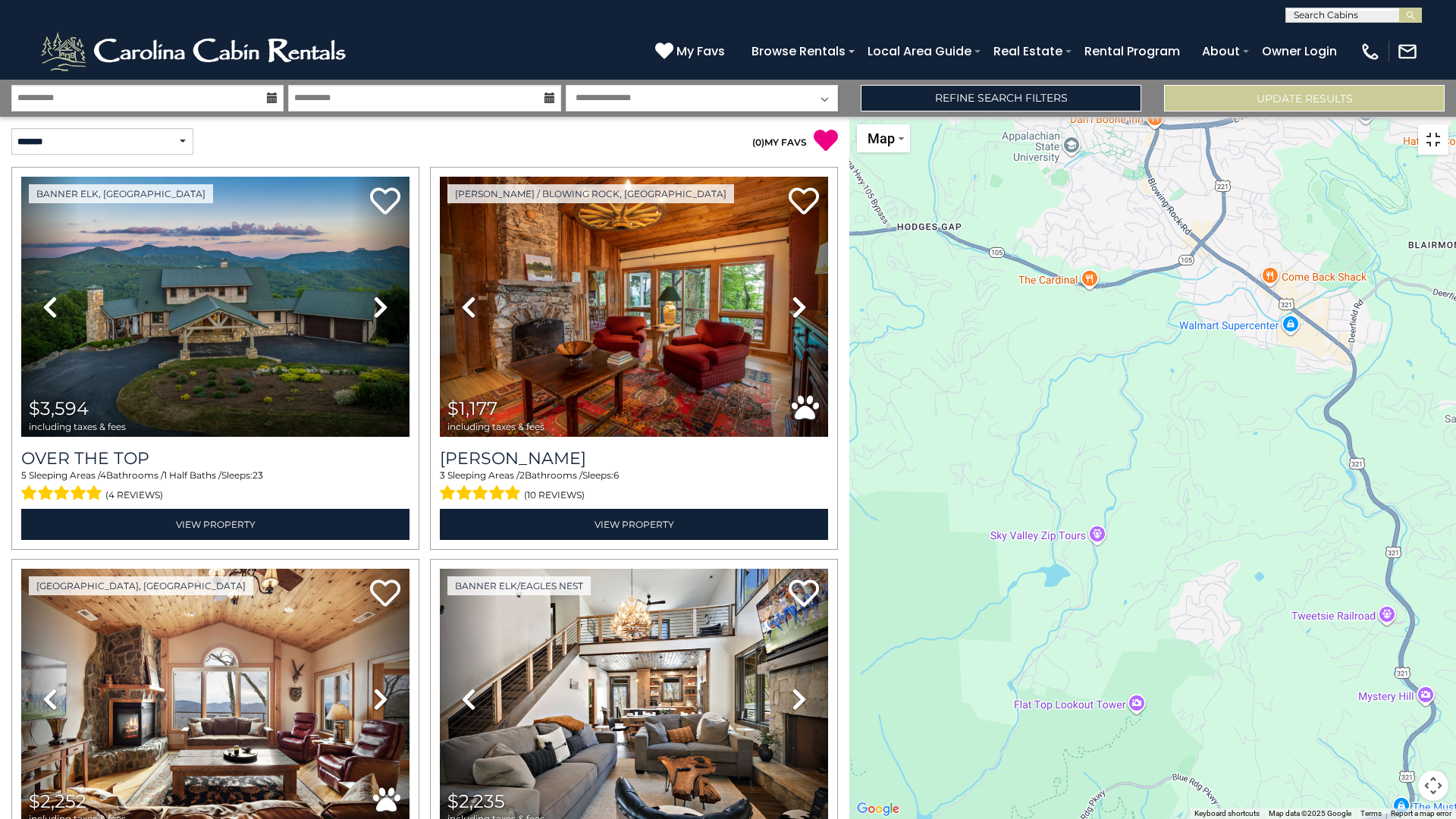
click at [1431, 124] on button "Toggle fullscreen view" at bounding box center [1433, 140] width 30 height 30
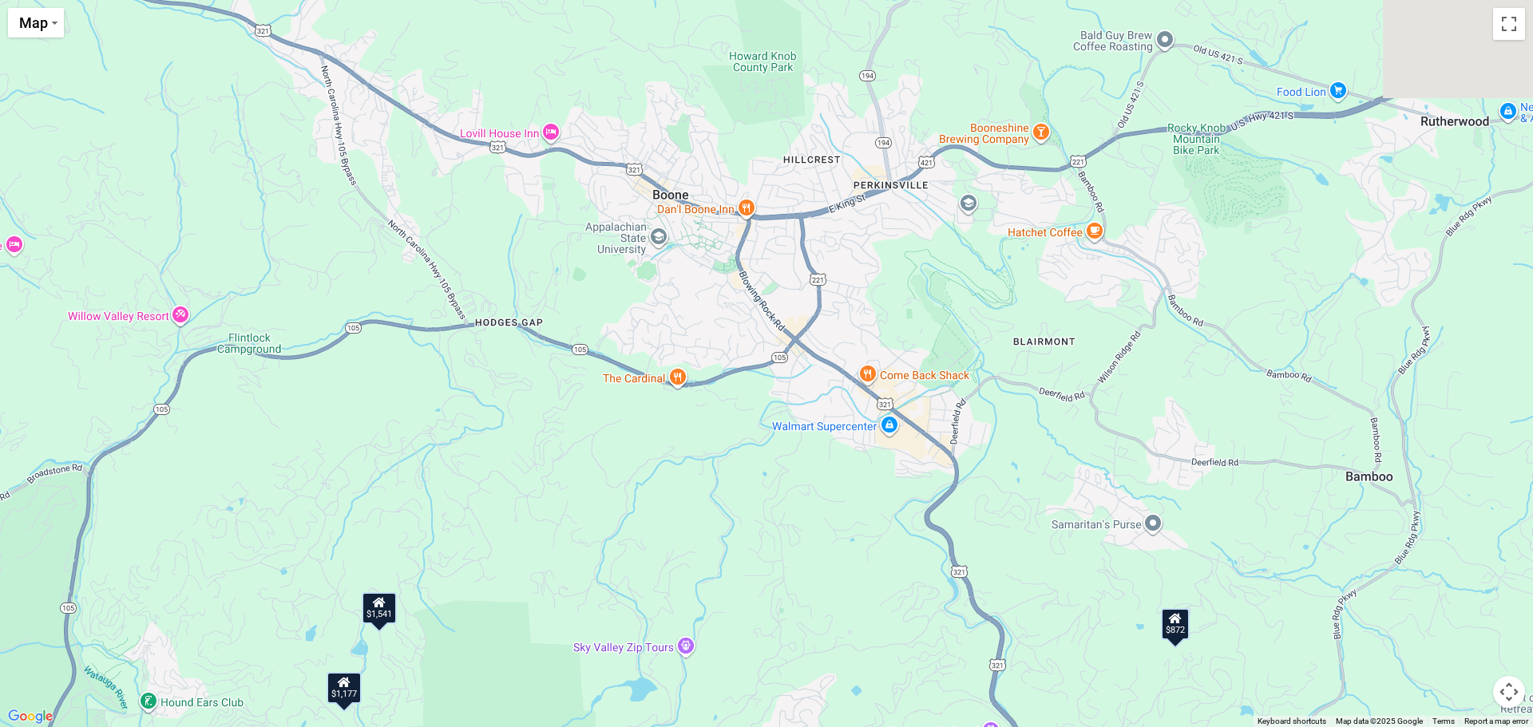
drag, startPoint x: 1268, startPoint y: 418, endPoint x: 1282, endPoint y: 565, distance: 147.5
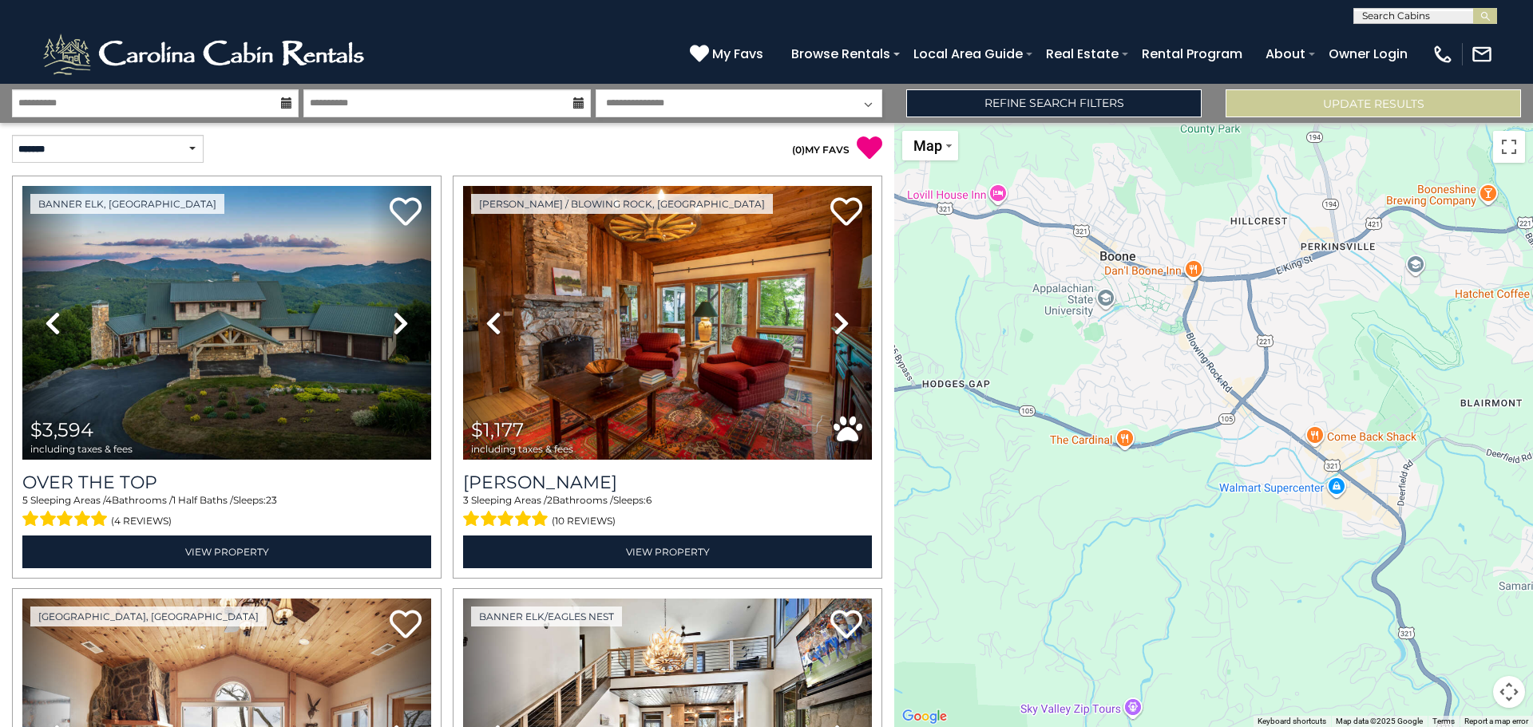
click at [1270, 593] on div "$3,594 $1,177 $2,252 $2,235 $3,097 $2,426 $1,928 $2,842 $2,227 $4,363 $1,673 $1…" at bounding box center [1213, 425] width 639 height 604
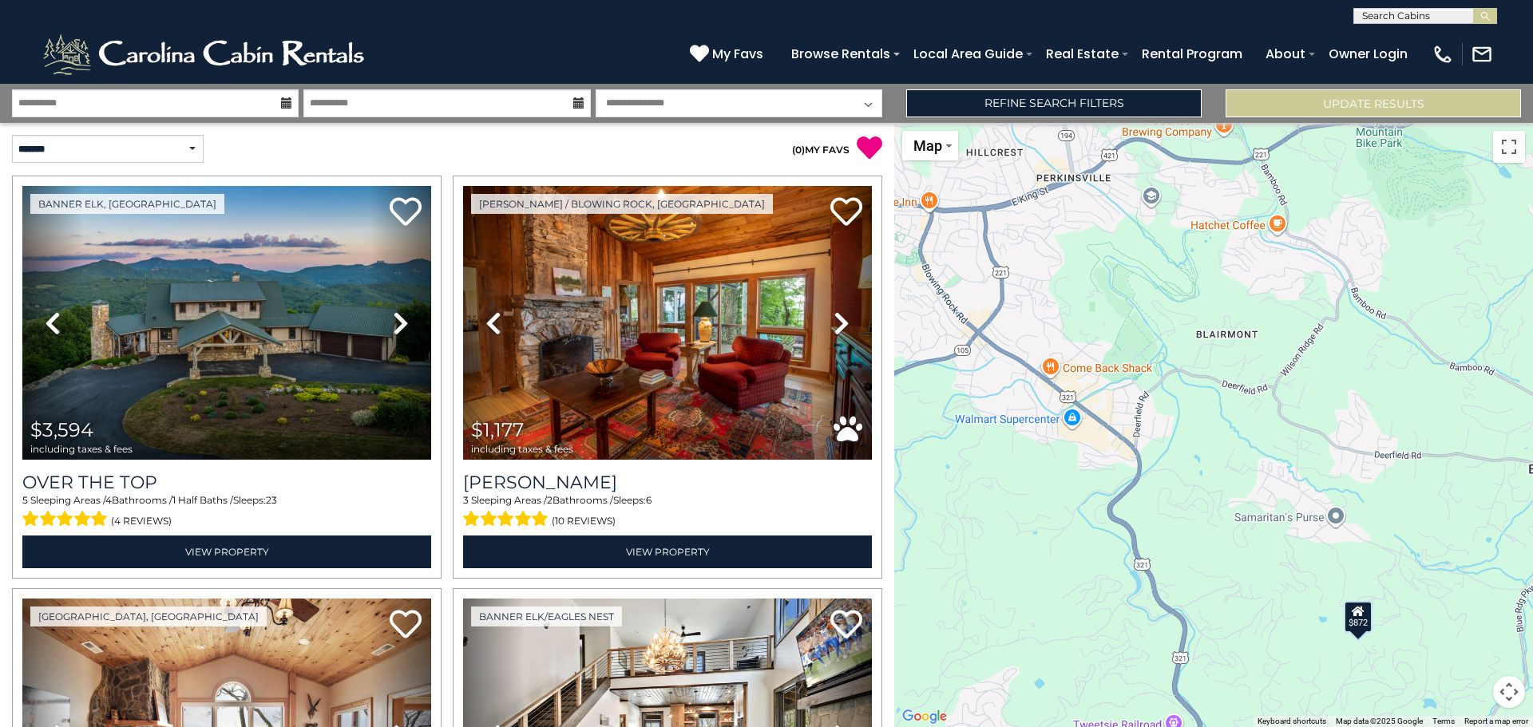
drag, startPoint x: 1222, startPoint y: 251, endPoint x: 1134, endPoint y: 250, distance: 87.8
click at [957, 183] on div "$3,594 $1,177 $2,252 $2,235 $3,097 $2,426 $1,928 $2,842 $2,227 $4,363 $1,673 $1…" at bounding box center [1213, 425] width 639 height 604
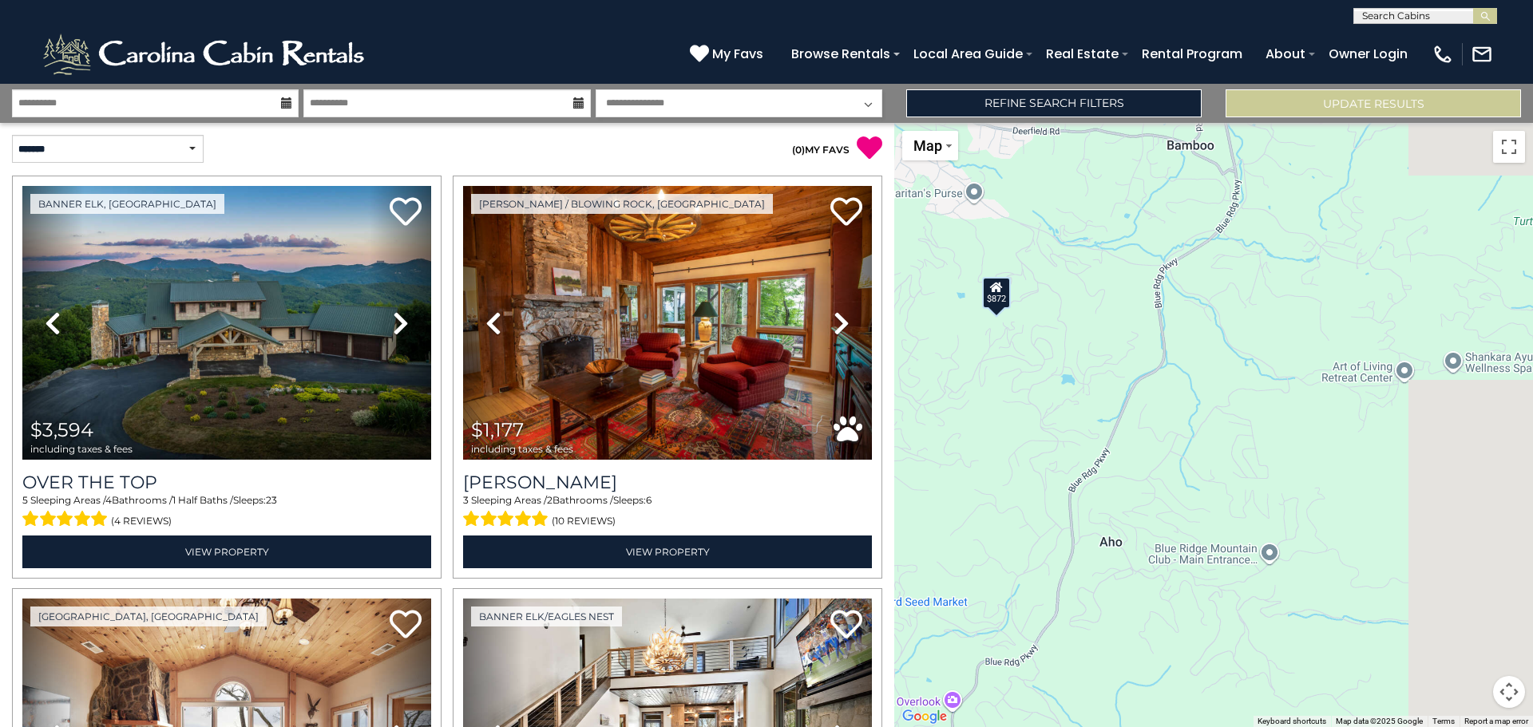
drag, startPoint x: 1377, startPoint y: 458, endPoint x: 1012, endPoint y: 129, distance: 490.8
click at [1012, 130] on div "$3,594 $1,177 $2,252 $2,235 $3,097 $2,426 $1,928 $2,842 $2,227 $4,363 $1,673 $1…" at bounding box center [1213, 425] width 639 height 604
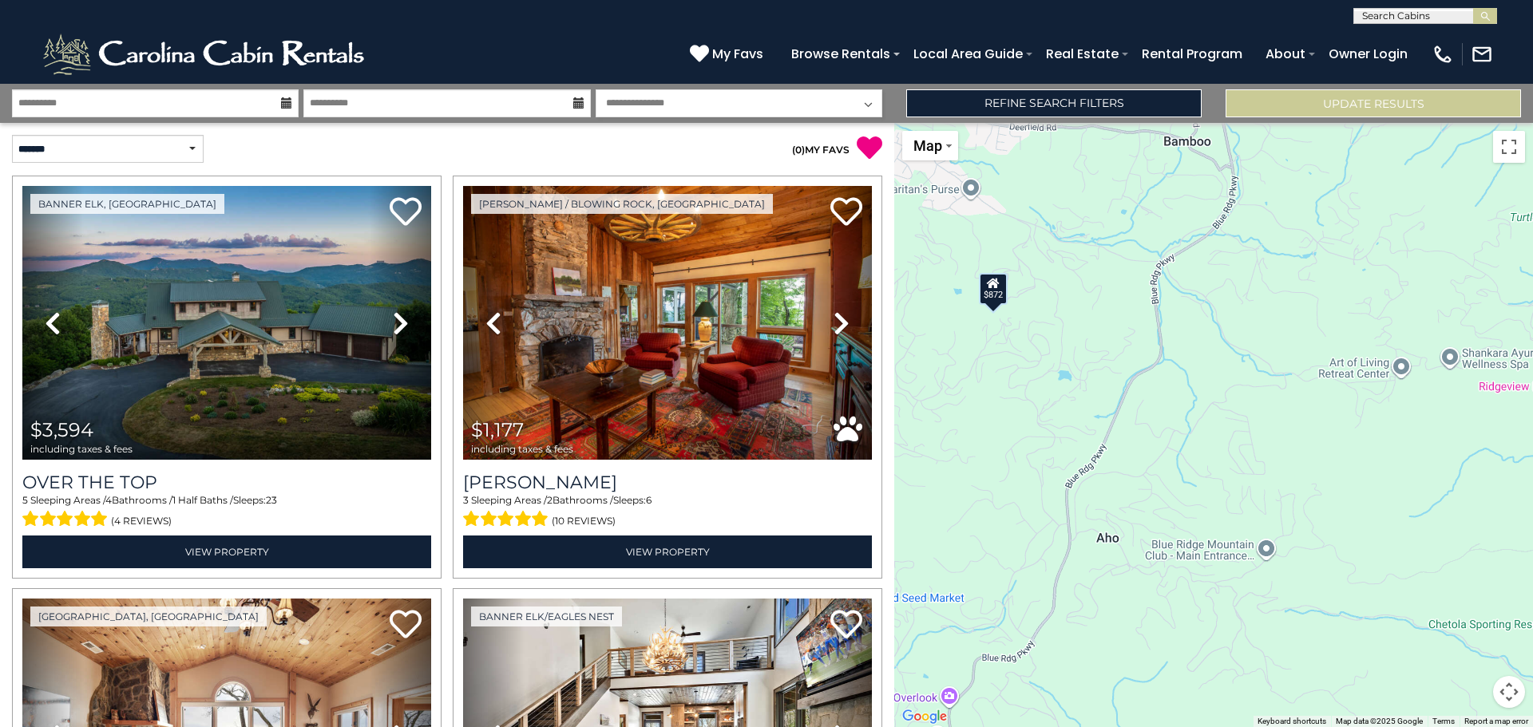
click at [990, 295] on div "$872" at bounding box center [993, 289] width 29 height 32
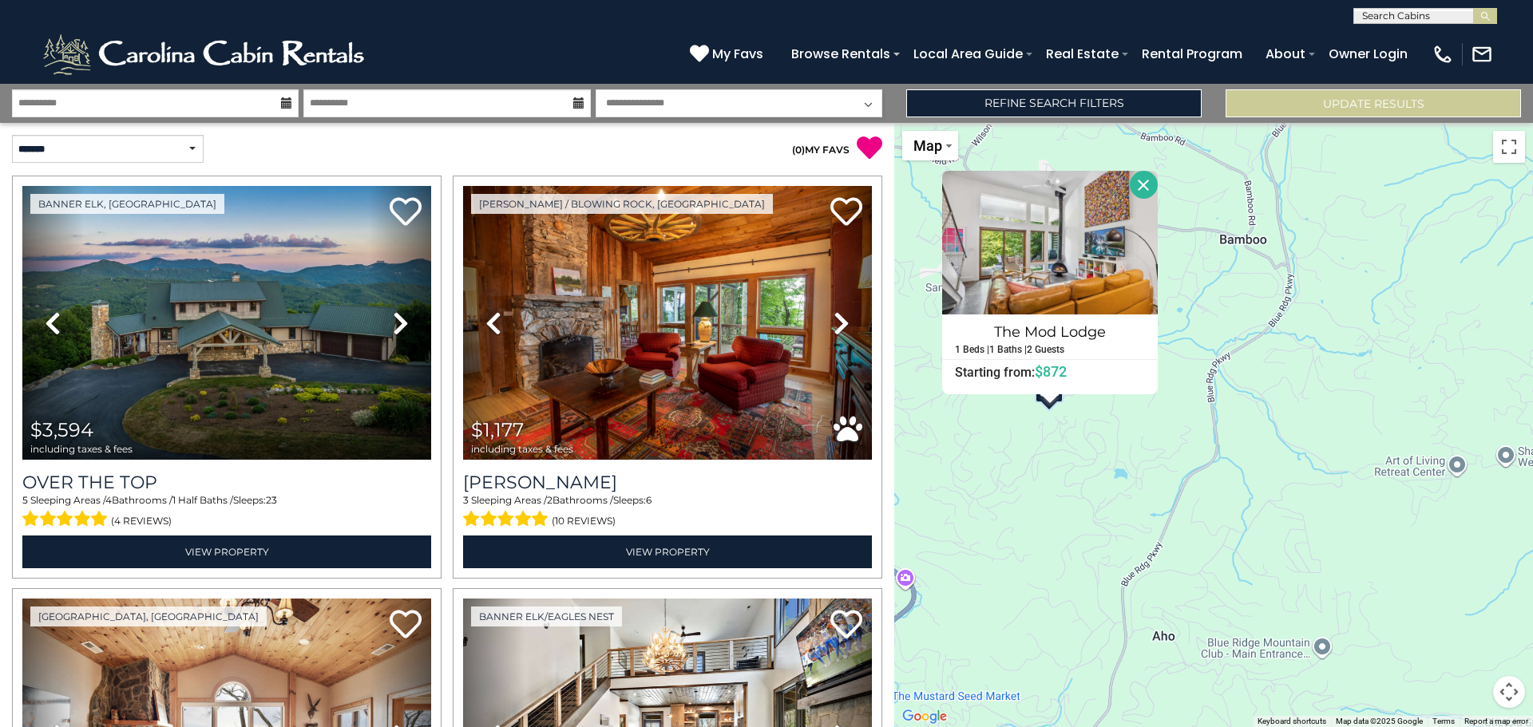
click at [1282, 252] on div "$3,594 $1,177 $2,252 $2,235 $3,097 $2,426 $1,928 $2,842 $2,227 $4,363 $1,673 $1…" at bounding box center [1213, 425] width 639 height 604
click at [1298, 226] on div "$3,594 $1,177 $2,252 $2,235 $3,097 $2,426 $1,928 $2,842 $2,227 $4,363 $1,673 $1…" at bounding box center [1213, 425] width 639 height 604
click at [1138, 181] on button "Close" at bounding box center [1144, 185] width 28 height 28
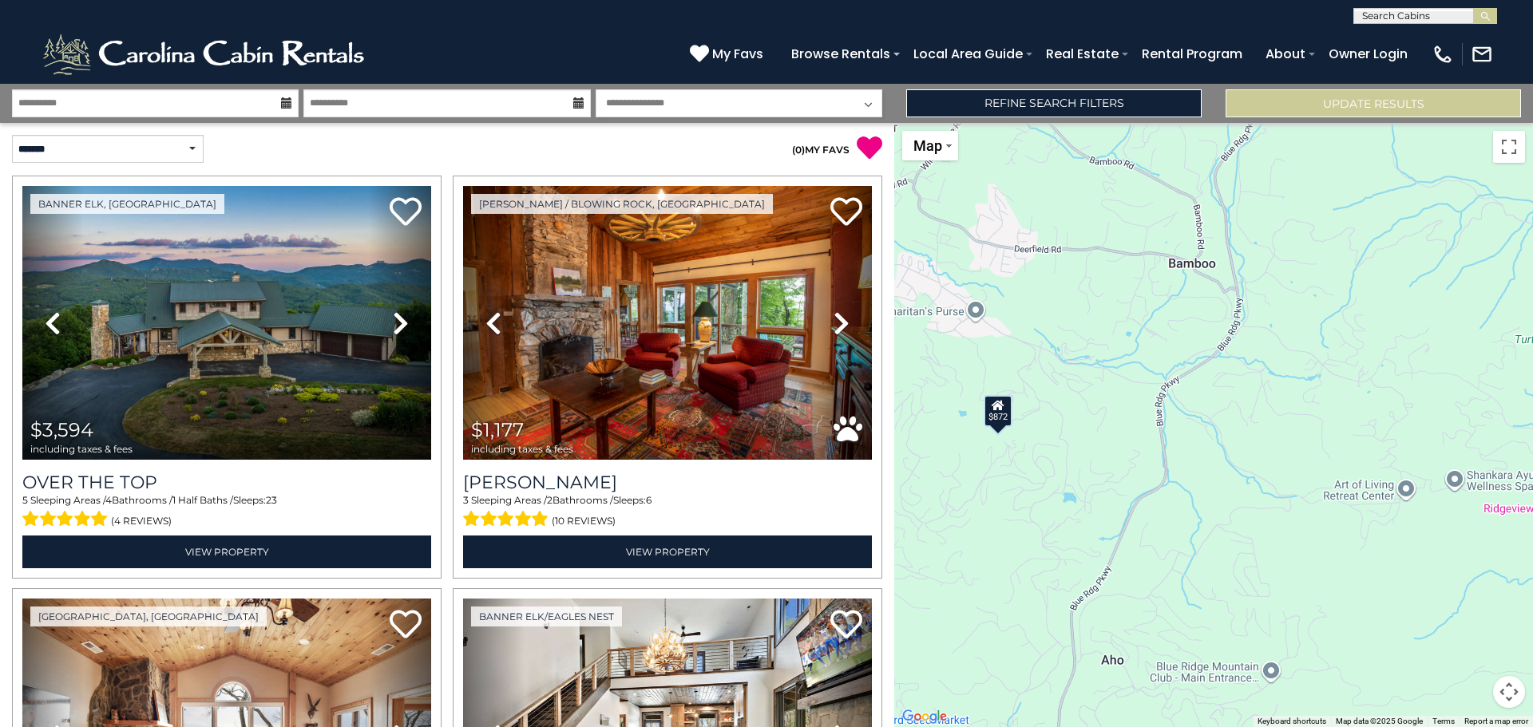
drag, startPoint x: 1478, startPoint y: 292, endPoint x: 1090, endPoint y: 386, distance: 399.1
click at [1090, 386] on div "$3,594 $1,177 $2,252 $2,235 $3,097 $2,426 $1,928 $2,842 $2,227 $4,363 $1,673 $1…" at bounding box center [1213, 425] width 639 height 604
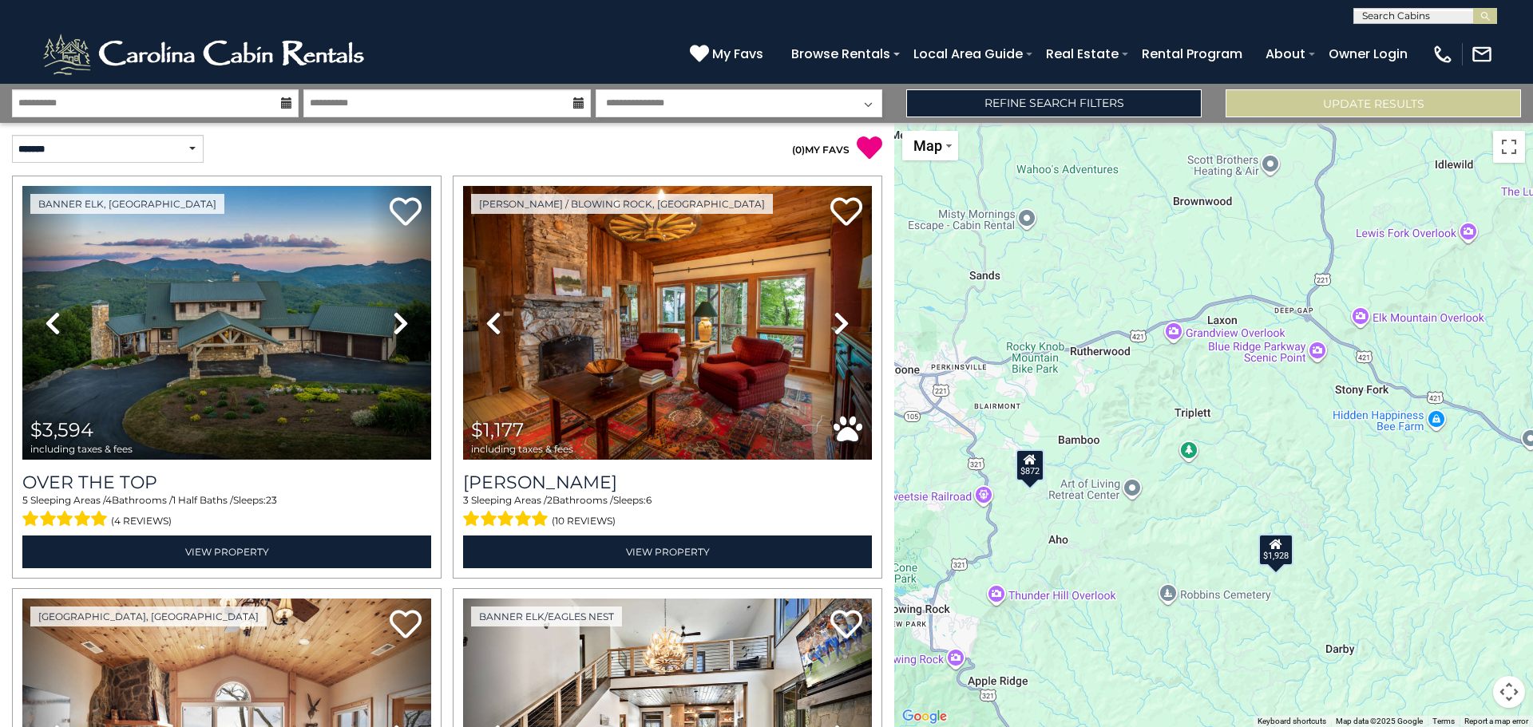
drag, startPoint x: 1324, startPoint y: 242, endPoint x: 1266, endPoint y: 364, distance: 135.0
click at [1266, 364] on div "$3,594 $1,177 $2,252 $2,235 $3,097 $2,426 $1,928 $2,842 $2,227 $4,363 $1,673 $1…" at bounding box center [1213, 425] width 639 height 604
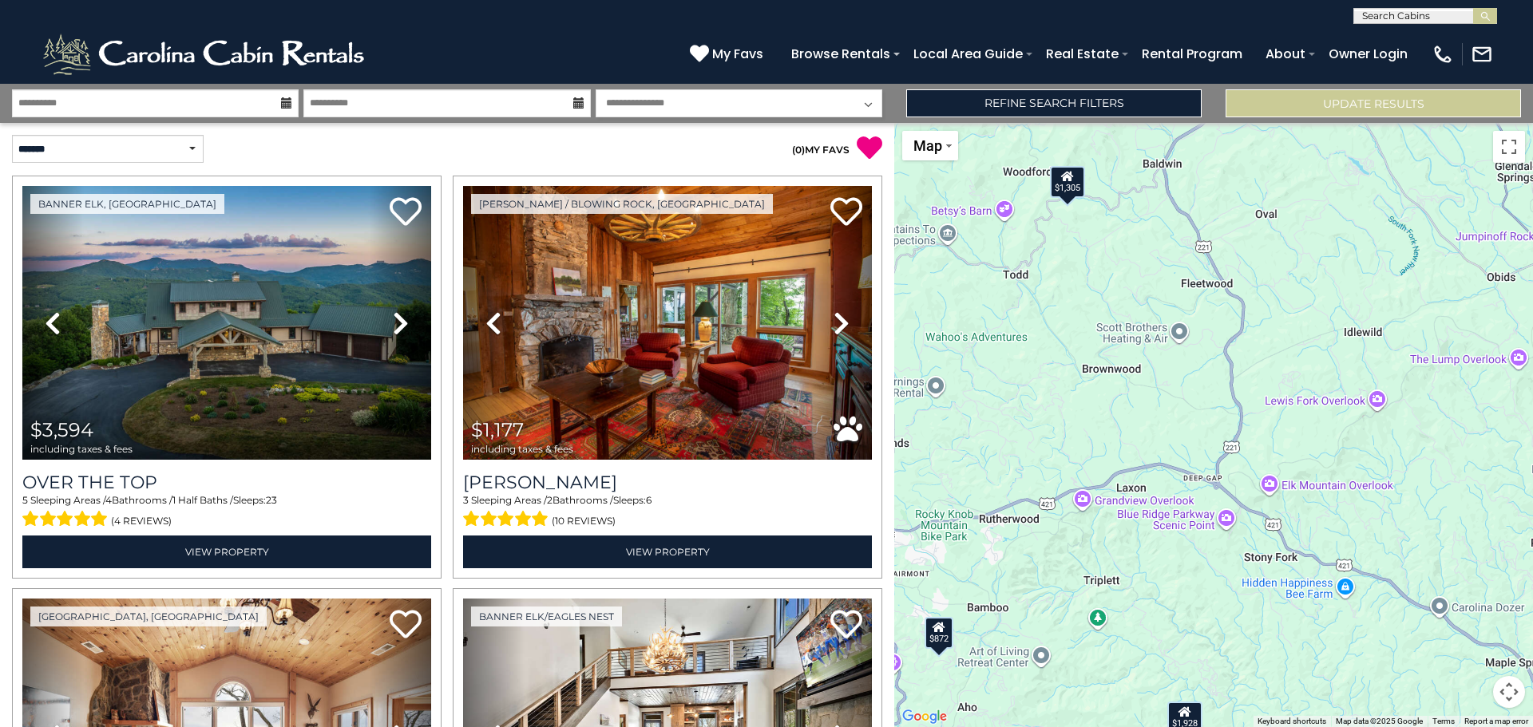
drag, startPoint x: 1300, startPoint y: 211, endPoint x: 1207, endPoint y: 382, distance: 194.7
click at [1207, 382] on div "$3,594 $1,177 $2,252 $2,235 $3,097 $2,426 $1,928 $2,842 $2,227 $4,363 $1,673 $1…" at bounding box center [1213, 425] width 639 height 604
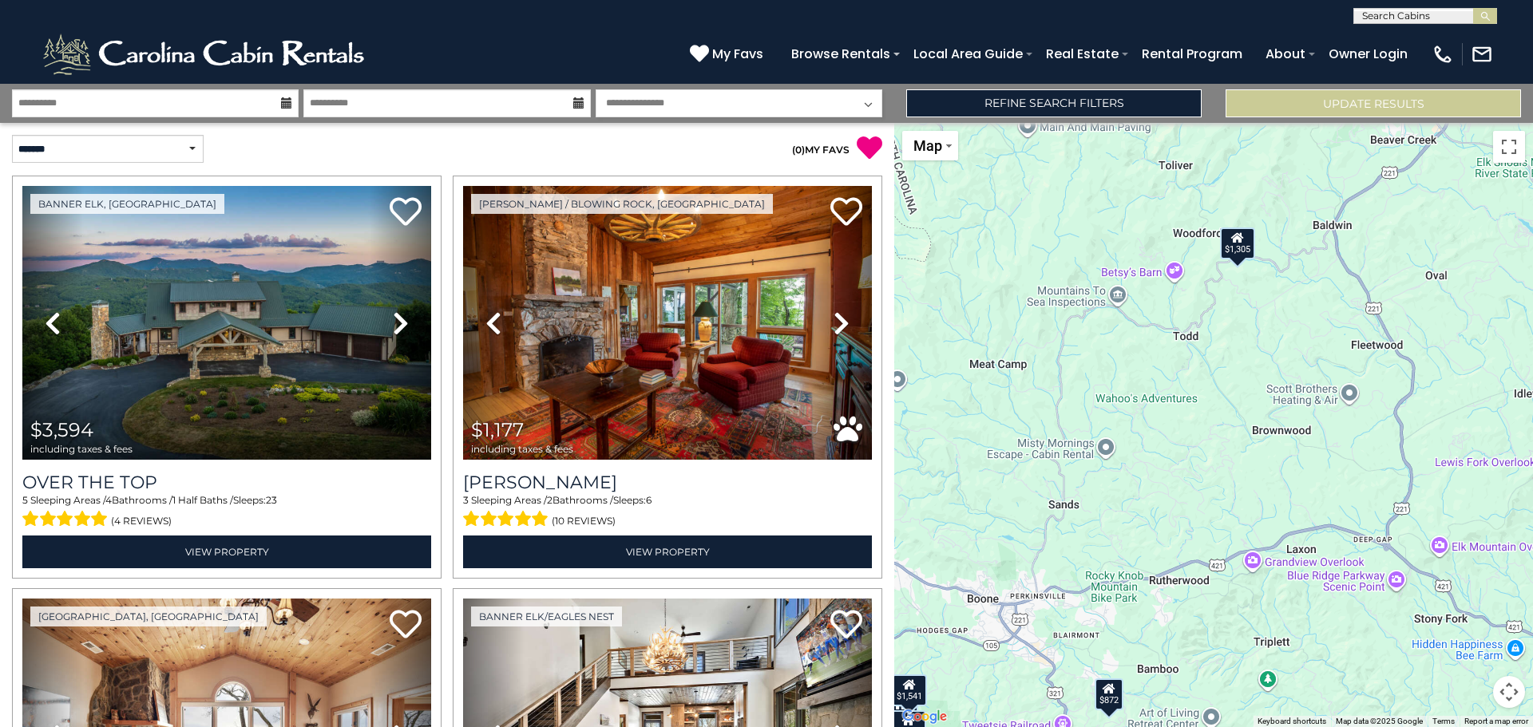
drag, startPoint x: 1140, startPoint y: 277, endPoint x: 1312, endPoint y: 341, distance: 183.2
click at [1312, 341] on div "$3,594 $1,177 $2,252 $2,235 $3,097 $2,426 $1,928 $2,842 $2,227 $4,363 $1,673 $1…" at bounding box center [1213, 425] width 639 height 604
click at [1234, 244] on div "$1,305" at bounding box center [1237, 244] width 35 height 32
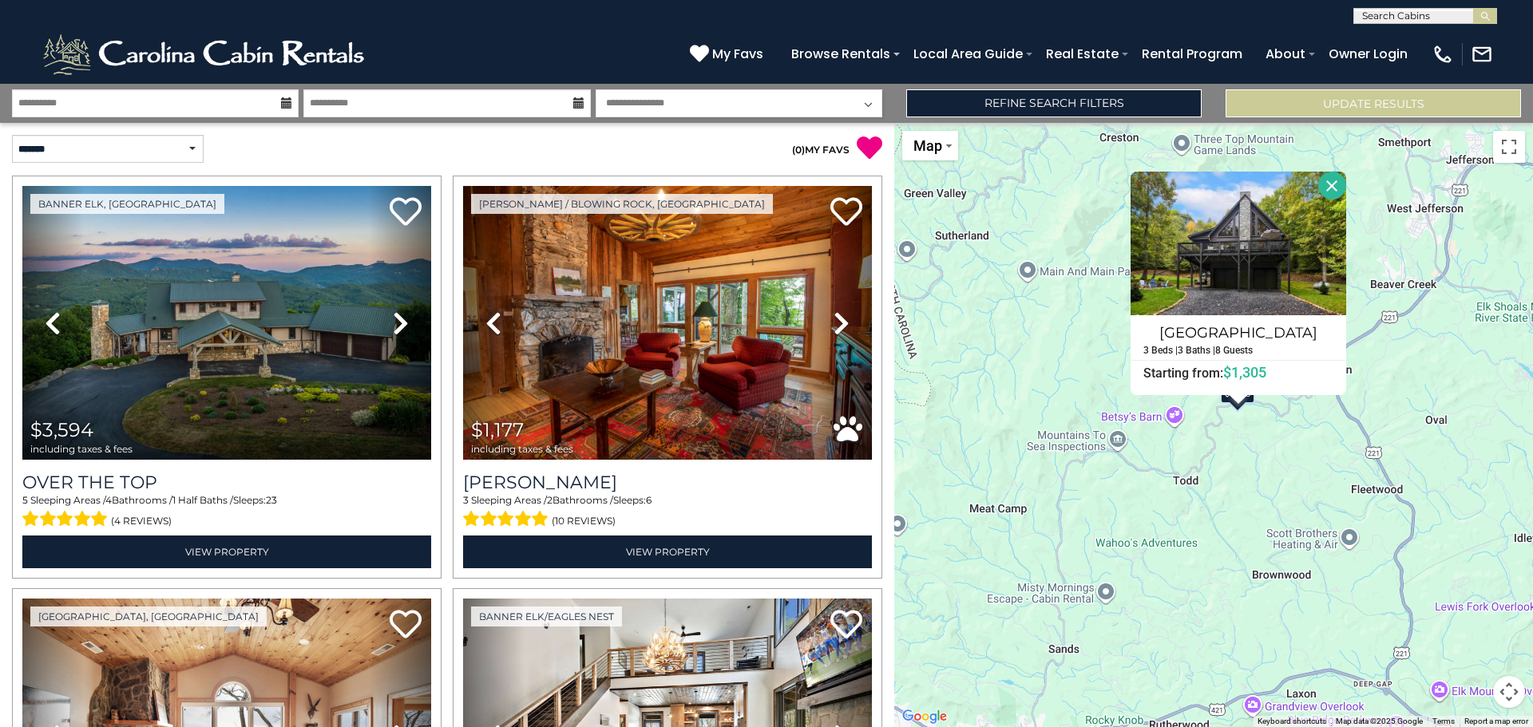
click at [1333, 183] on button "Close" at bounding box center [1332, 186] width 28 height 28
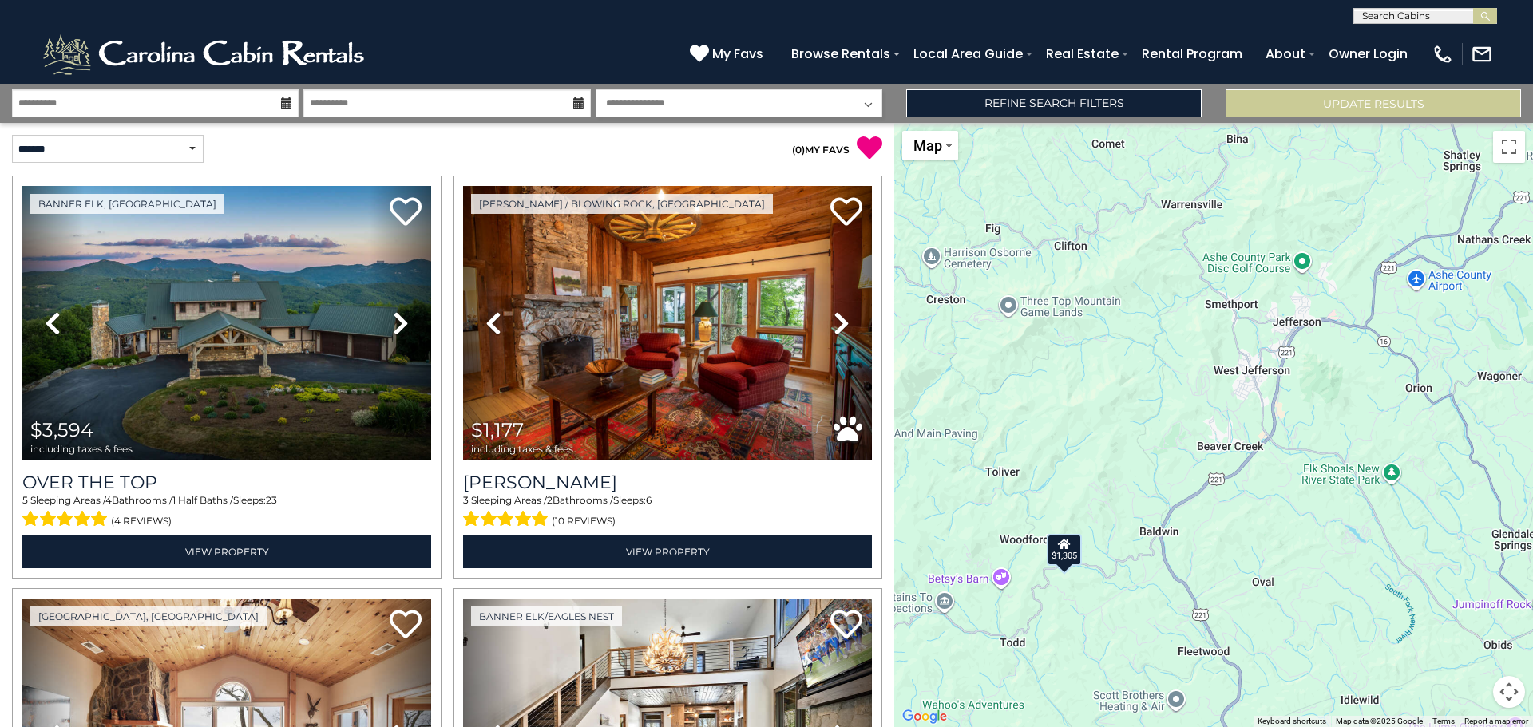
drag, startPoint x: 1329, startPoint y: 208, endPoint x: 1165, endPoint y: 343, distance: 212.6
click at [1171, 361] on div "$3,594 $1,177 $2,252 $2,235 $3,097 $2,426 $1,928 $2,842 $2,227 $4,363 $1,673 $1…" at bounding box center [1213, 425] width 639 height 604
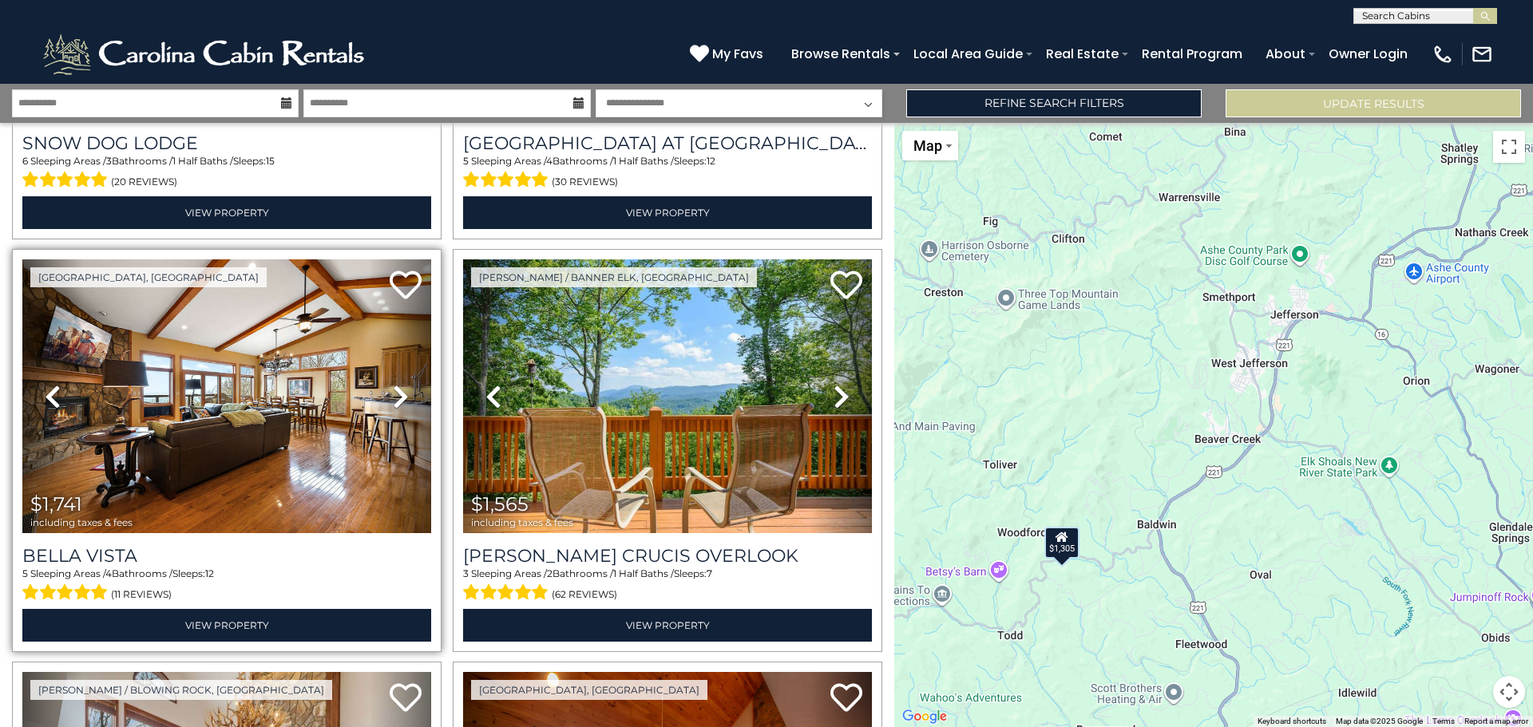
scroll to position [5054, 0]
